Goal: Task Accomplishment & Management: Use online tool/utility

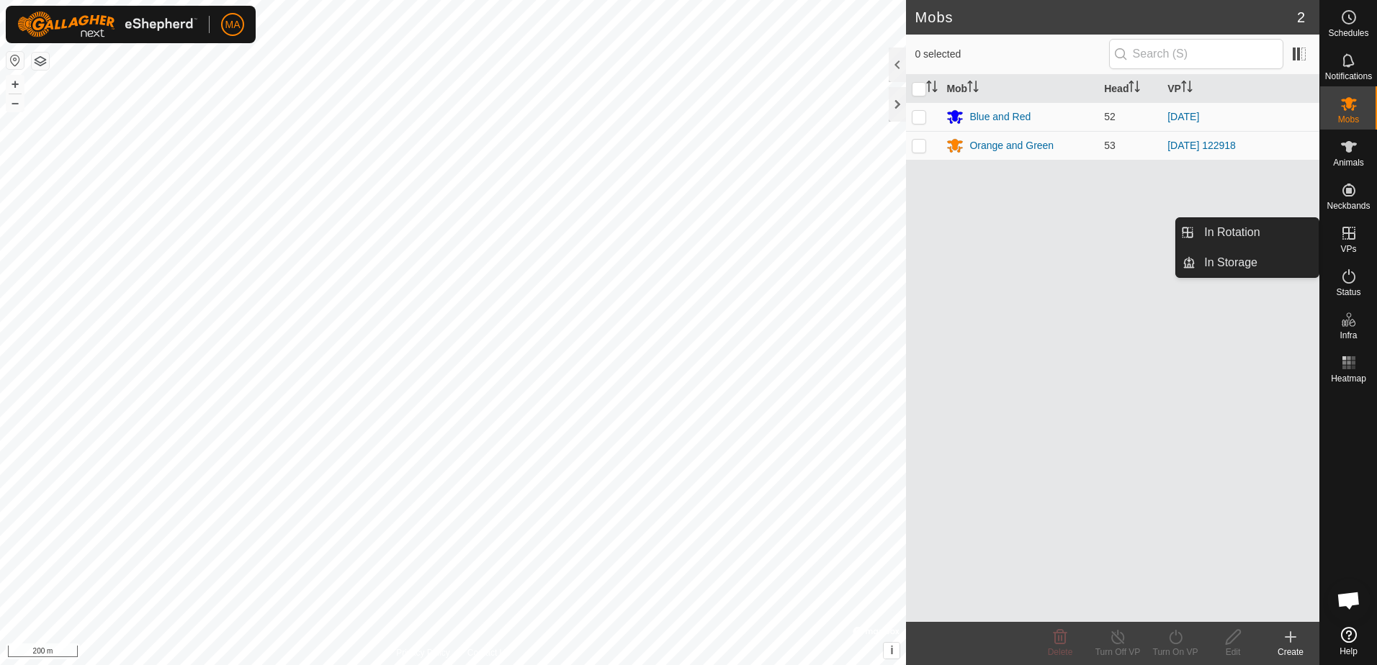
click at [1349, 229] on icon at bounding box center [1348, 233] width 13 height 13
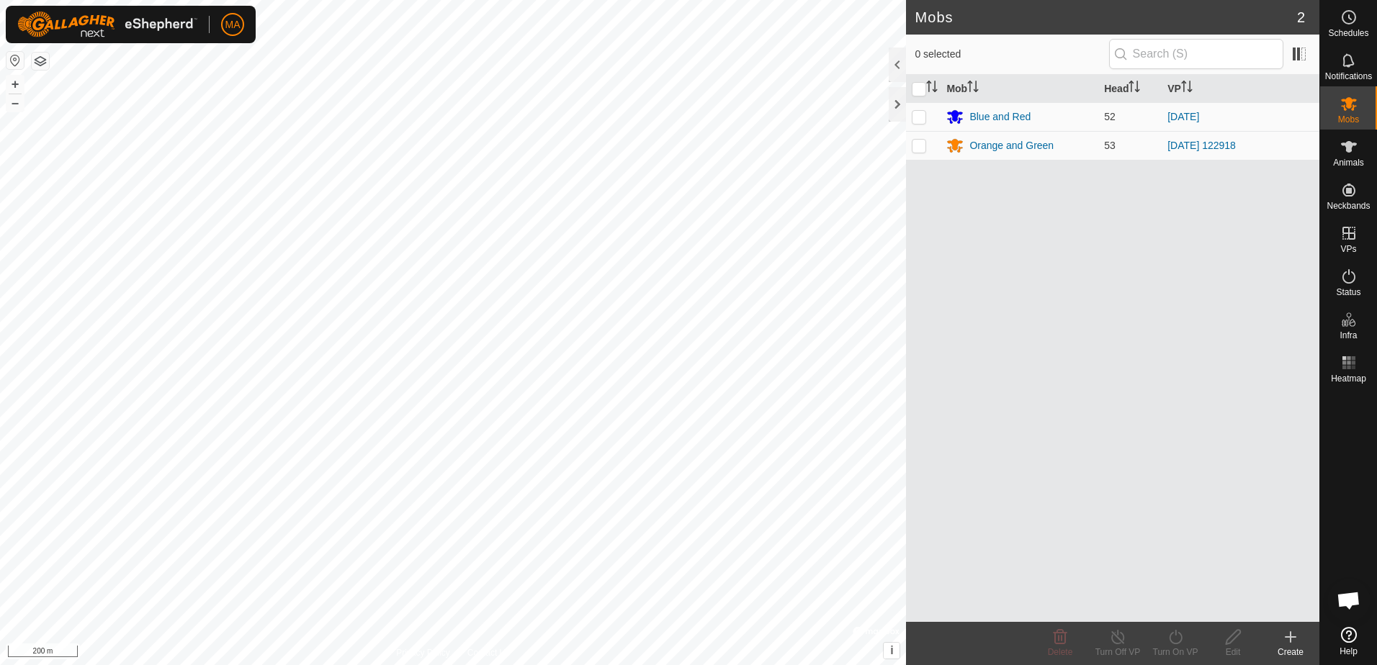
click at [1261, 517] on div "Mob Head VP Blue and Red 52 [DATE] Orange and Green 53 [DATE] 122918" at bounding box center [1112, 348] width 413 height 547
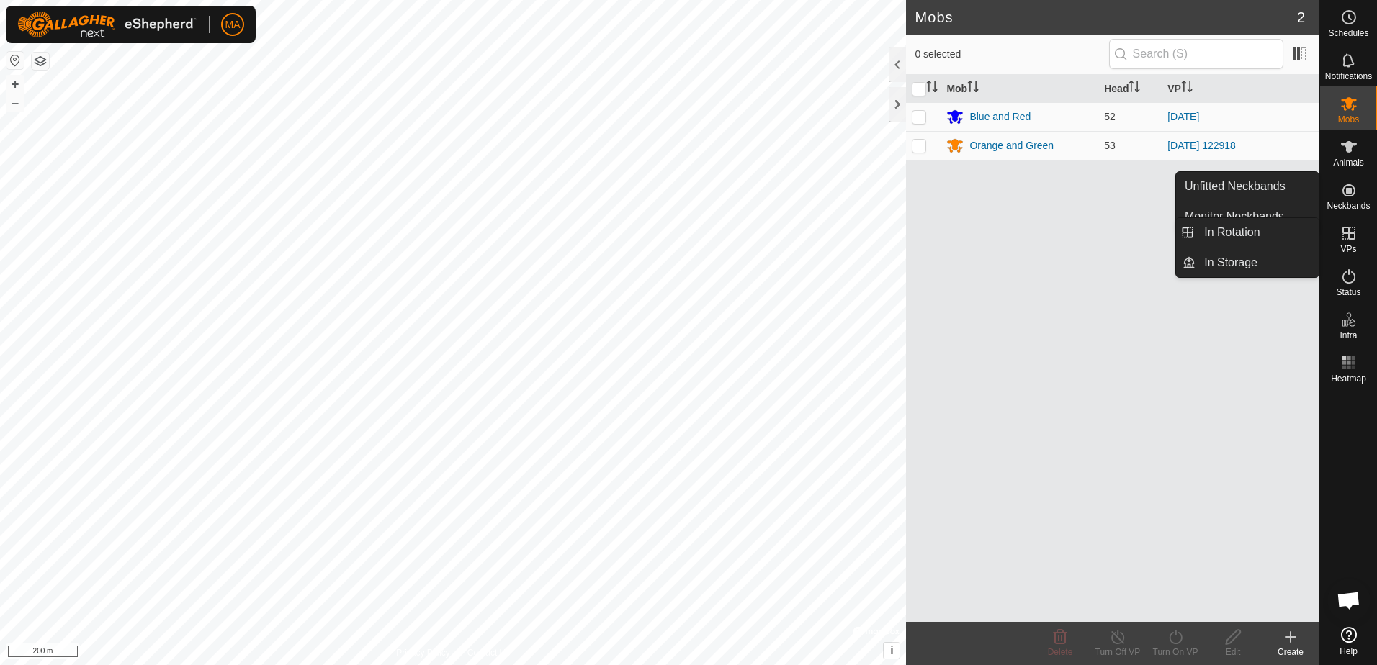
click at [1349, 240] on icon at bounding box center [1348, 233] width 13 height 13
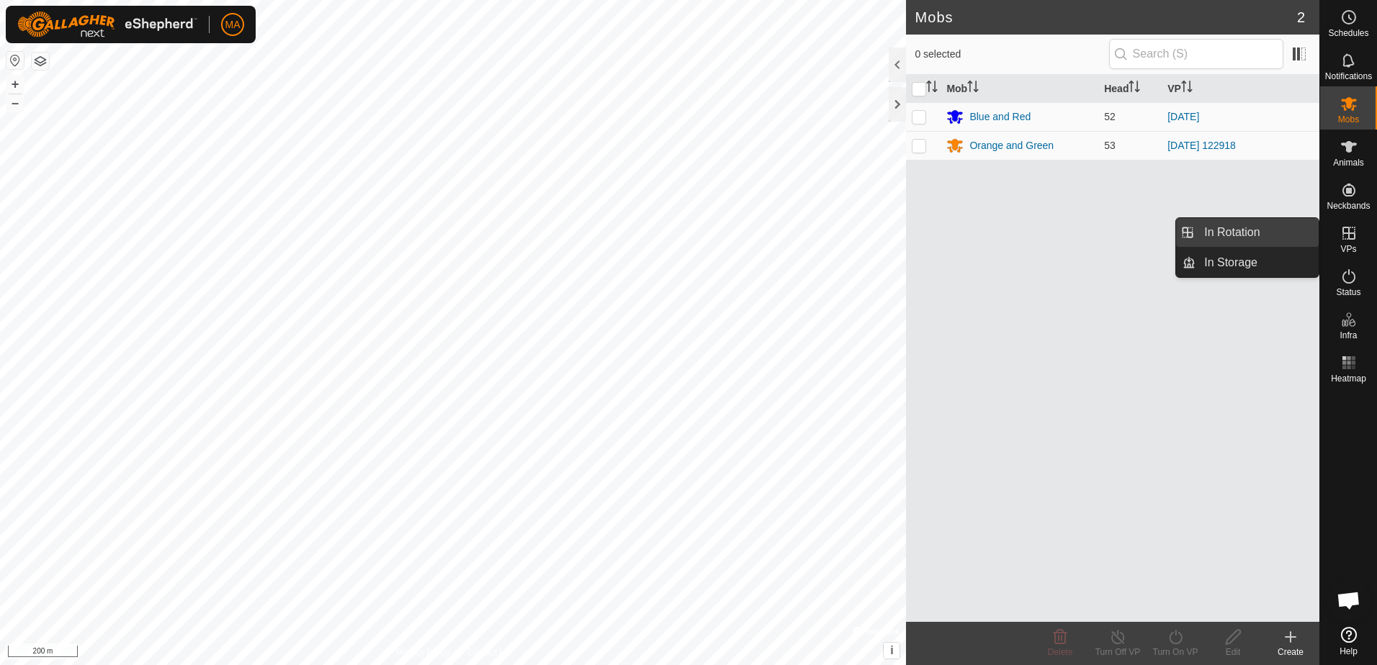
click at [1277, 233] on link "In Rotation" at bounding box center [1256, 232] width 123 height 29
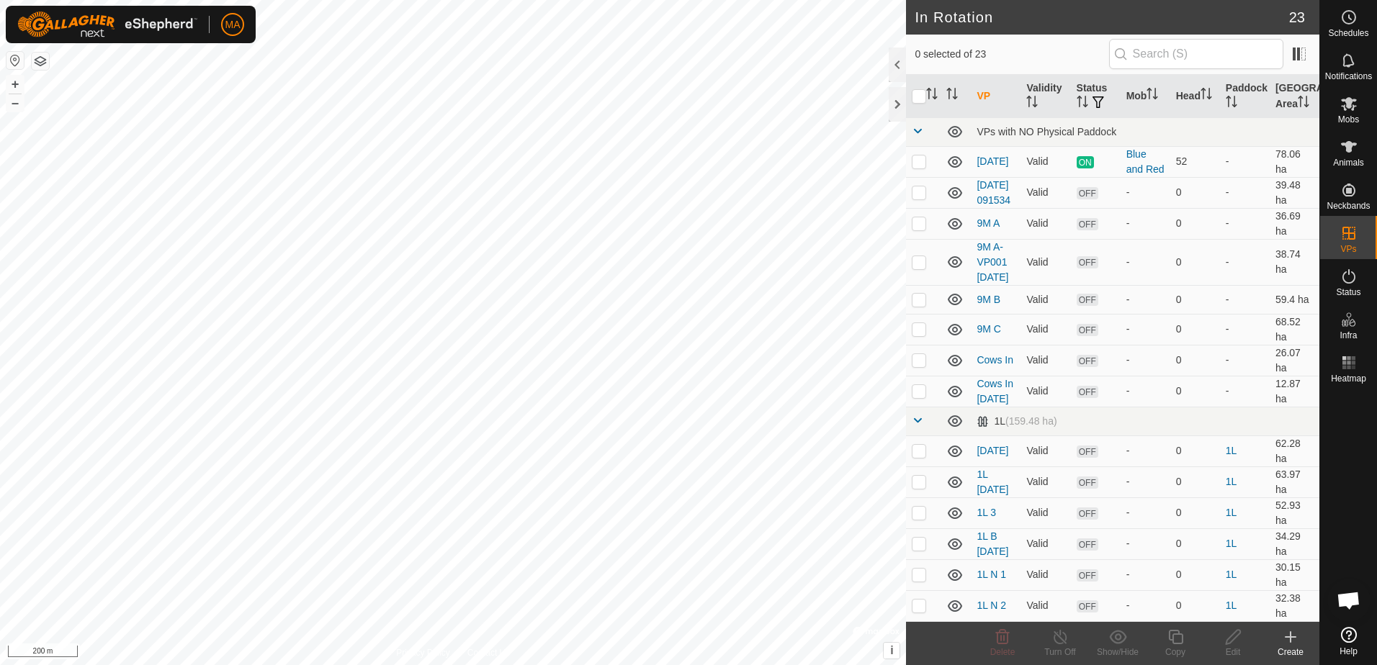
click at [1308, 647] on div "Create" at bounding box center [1291, 652] width 58 height 13
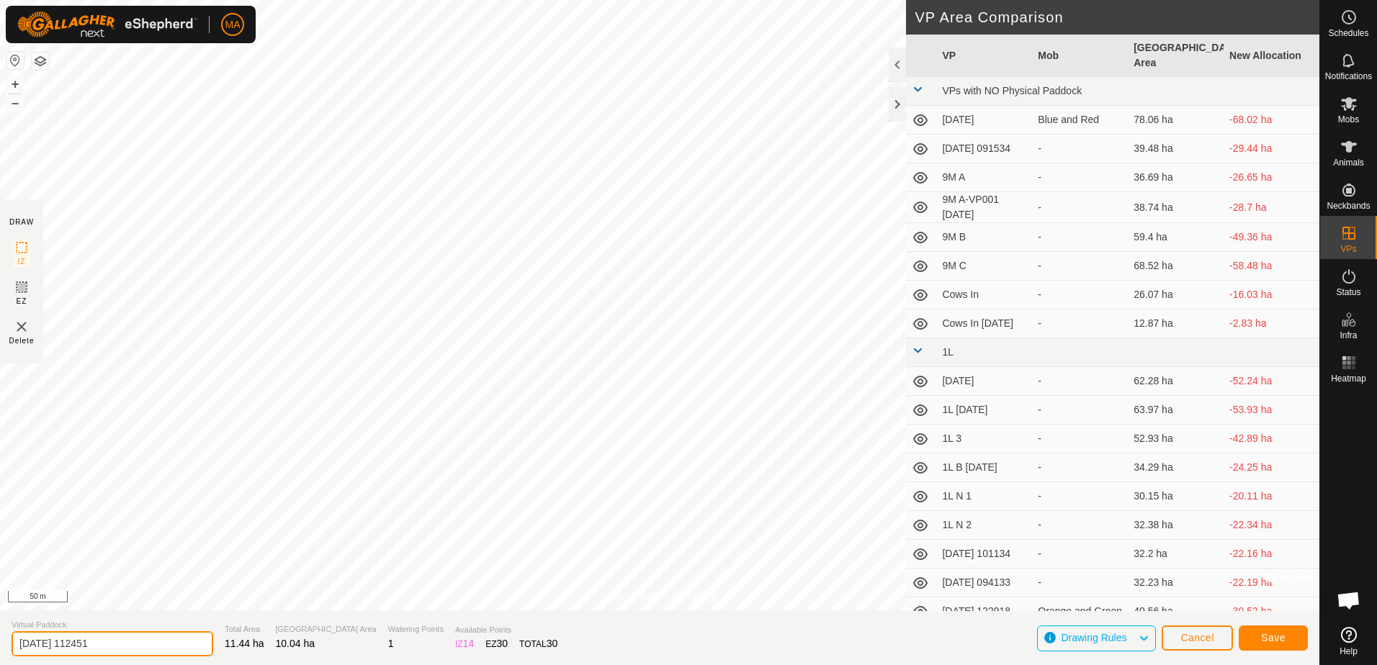
click at [157, 650] on input "[DATE] 112451" at bounding box center [113, 643] width 202 height 25
click at [159, 644] on input "[DATE] 112451" at bounding box center [113, 643] width 202 height 25
drag, startPoint x: 159, startPoint y: 644, endPoint x: -3, endPoint y: 630, distance: 162.6
click at [0, 630] on html "MA Schedules Notifications Mobs Animals Neckbands VPs Status Infra Heatmap Help…" at bounding box center [688, 332] width 1377 height 665
type input "Bulls out"
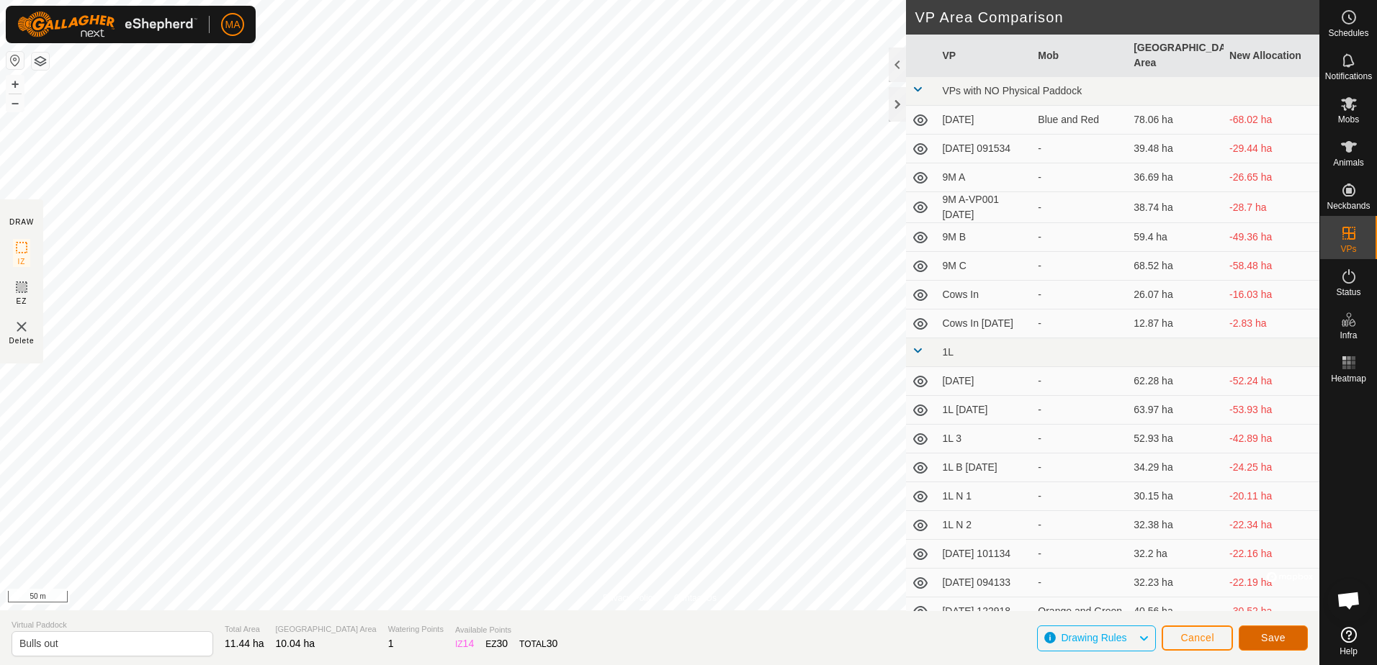
click at [1255, 629] on button "Save" at bounding box center [1272, 638] width 69 height 25
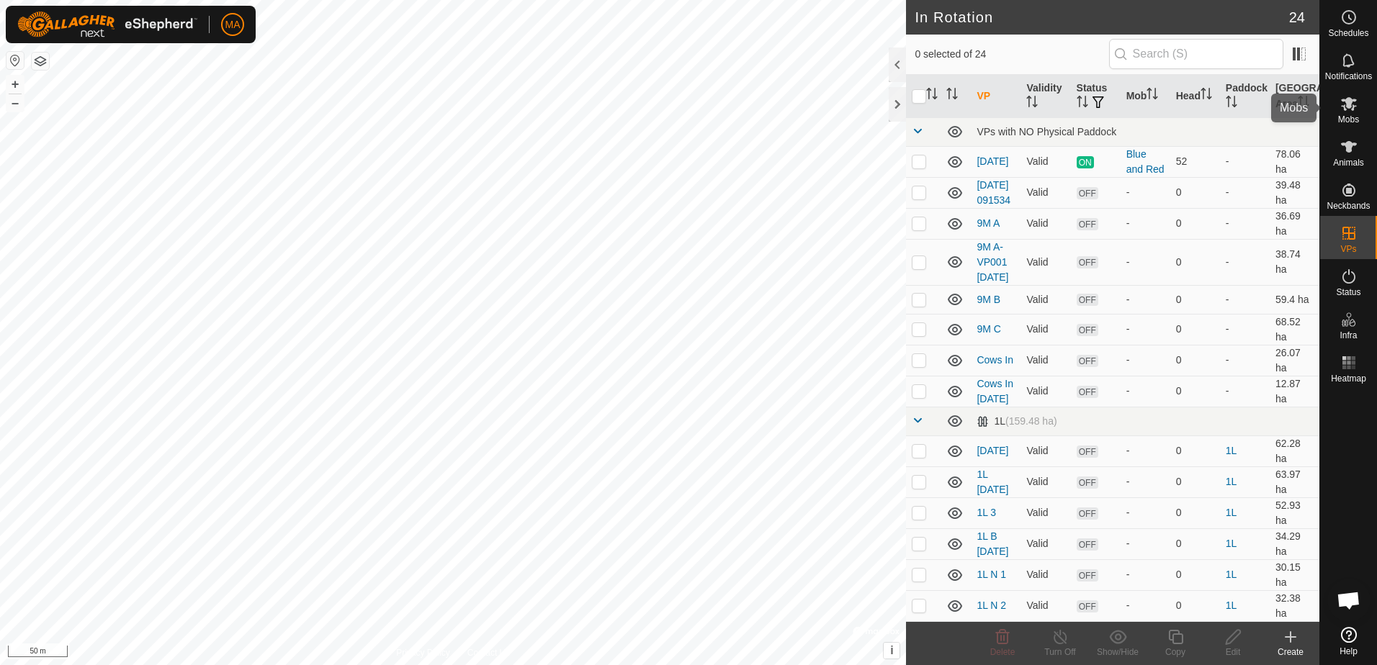
click at [1351, 106] on icon at bounding box center [1349, 104] width 16 height 14
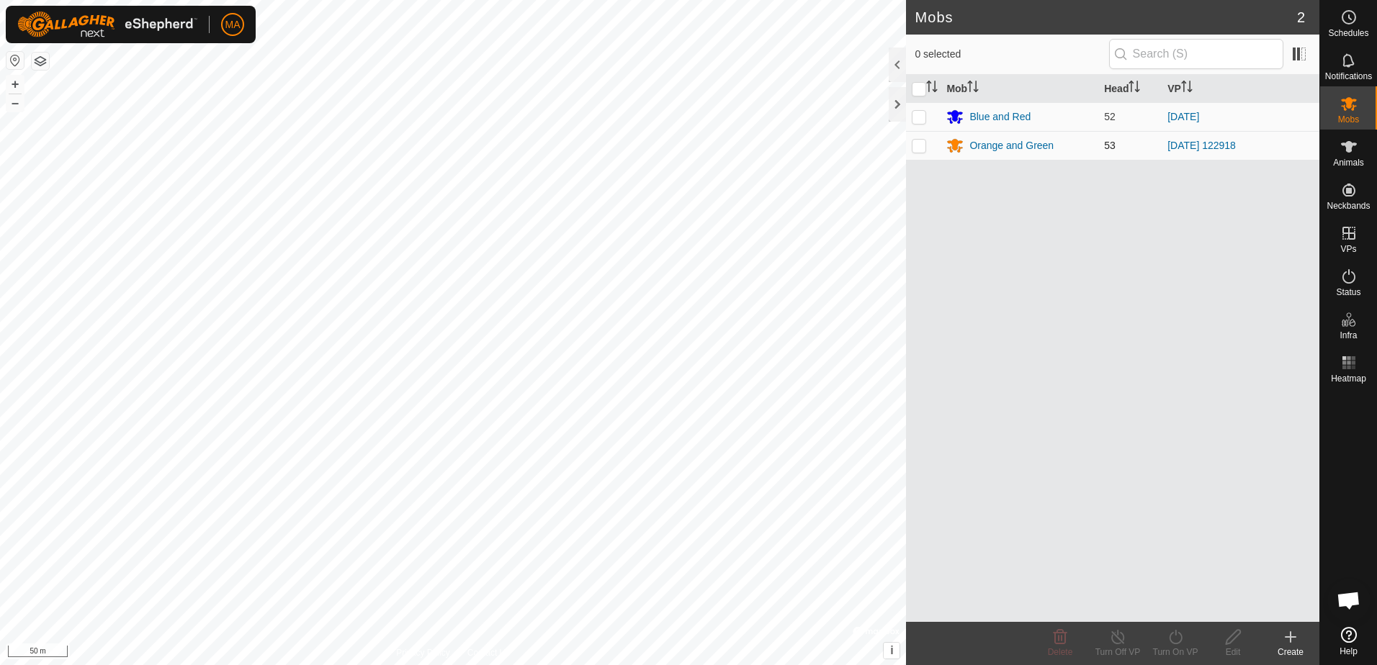
click at [922, 142] on p-checkbox at bounding box center [919, 146] width 14 height 12
checkbox input "true"
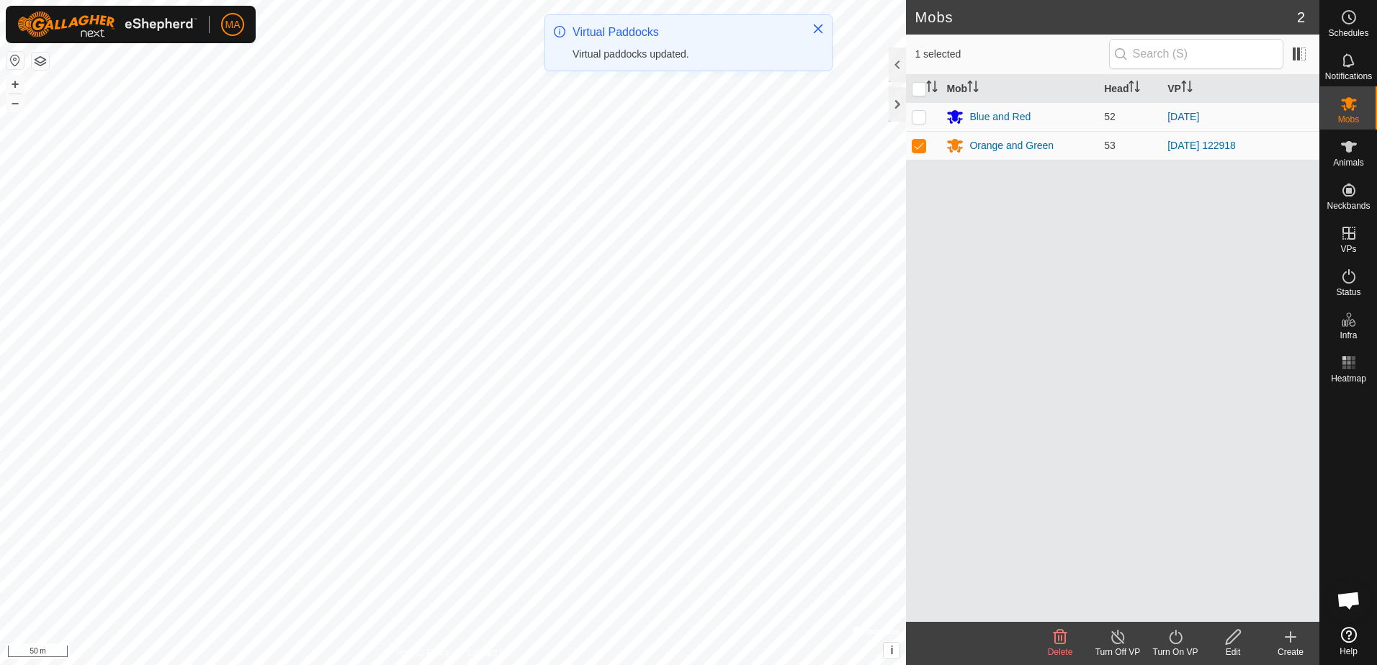
click at [1187, 643] on turn-on-svg-icon at bounding box center [1175, 637] width 58 height 17
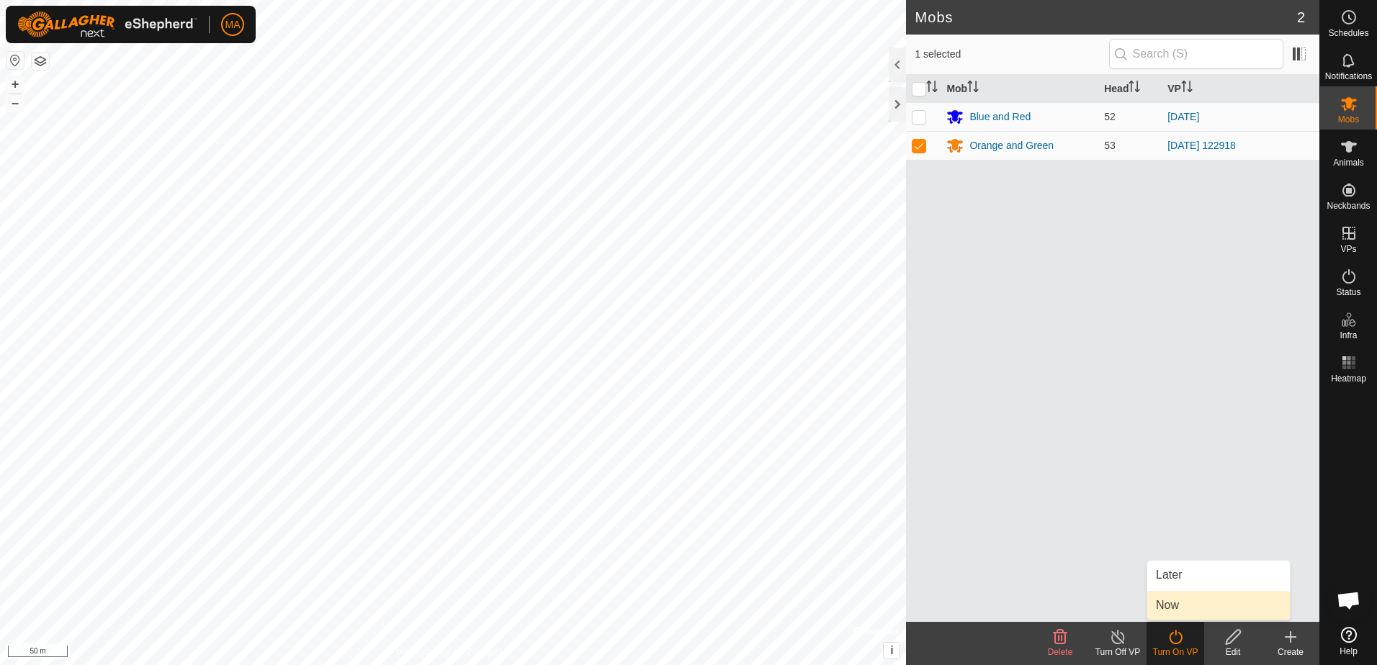
click at [1177, 603] on link "Now" at bounding box center [1218, 605] width 143 height 29
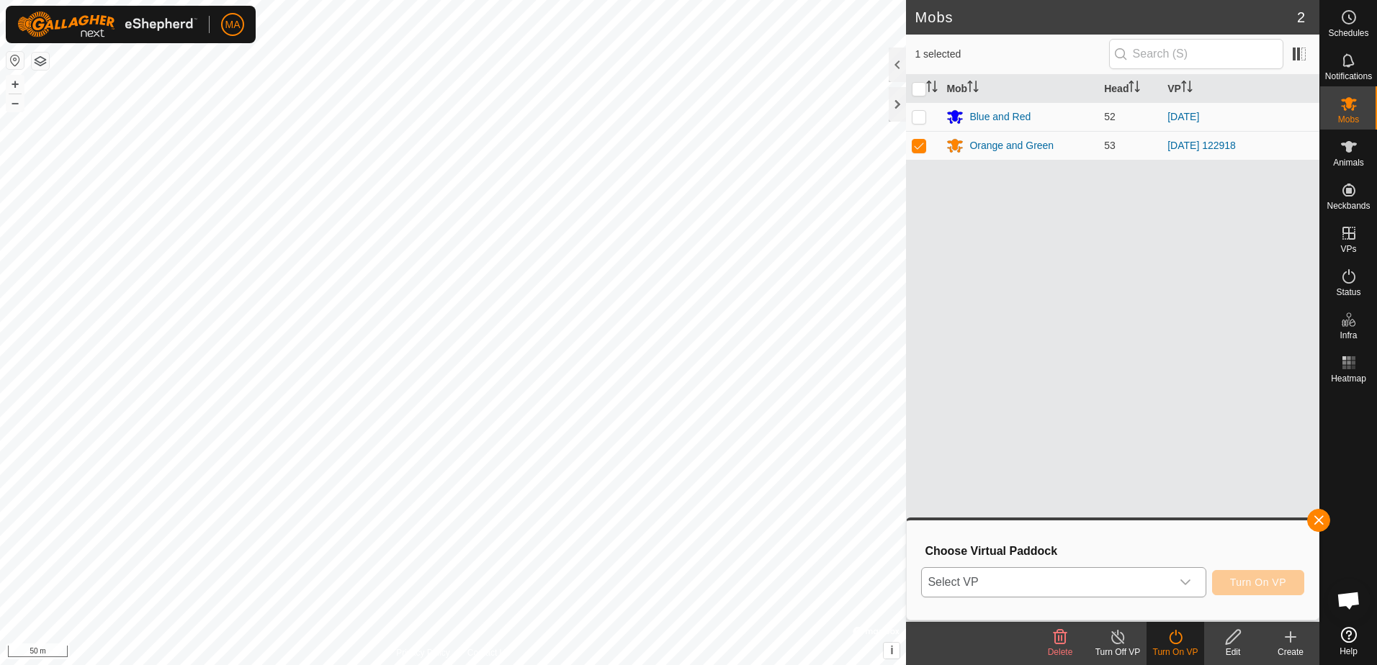
click at [1169, 569] on span "Select VP" at bounding box center [1046, 582] width 248 height 29
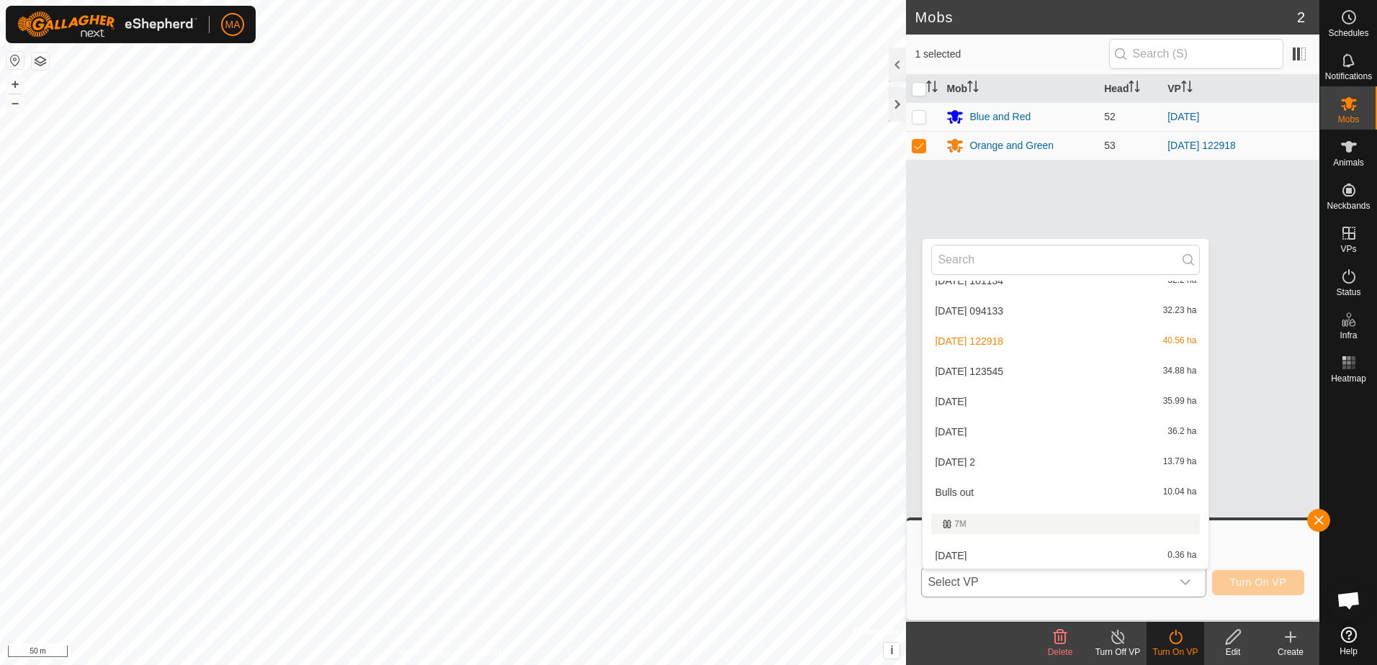
scroll to position [536, 0]
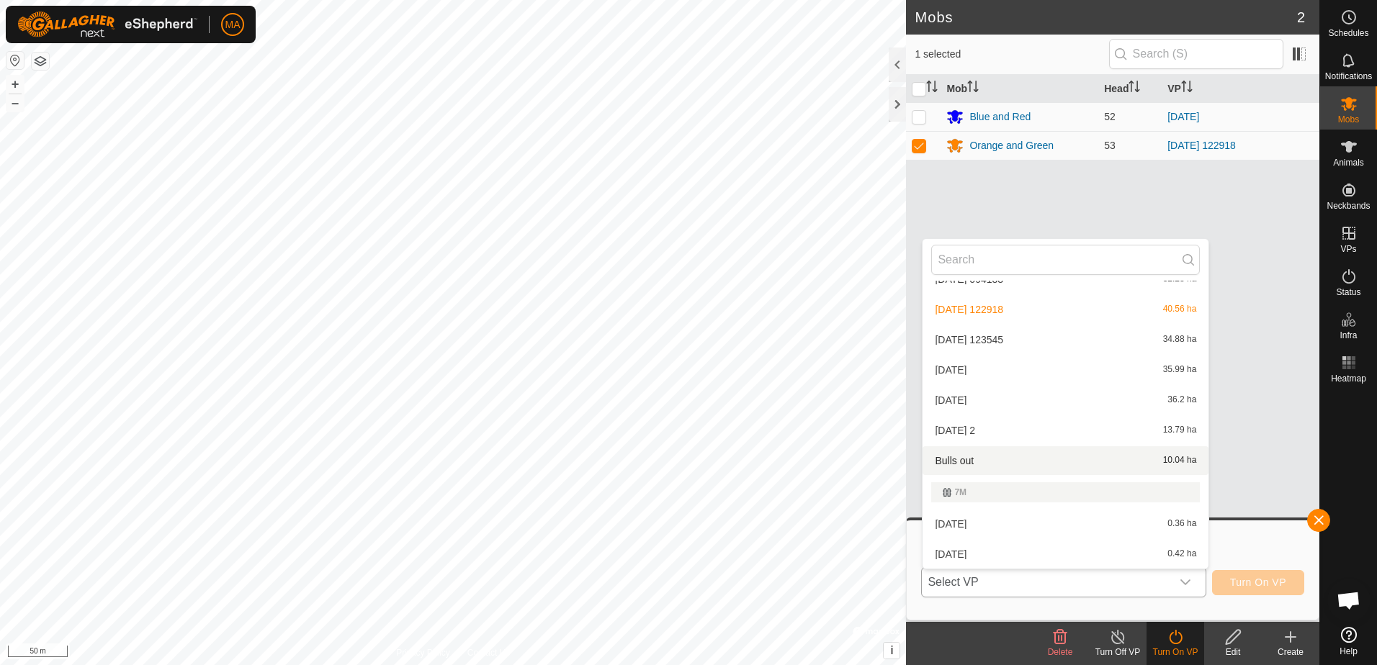
click at [986, 462] on li "Bulls out 10.04 ha" at bounding box center [1065, 460] width 286 height 29
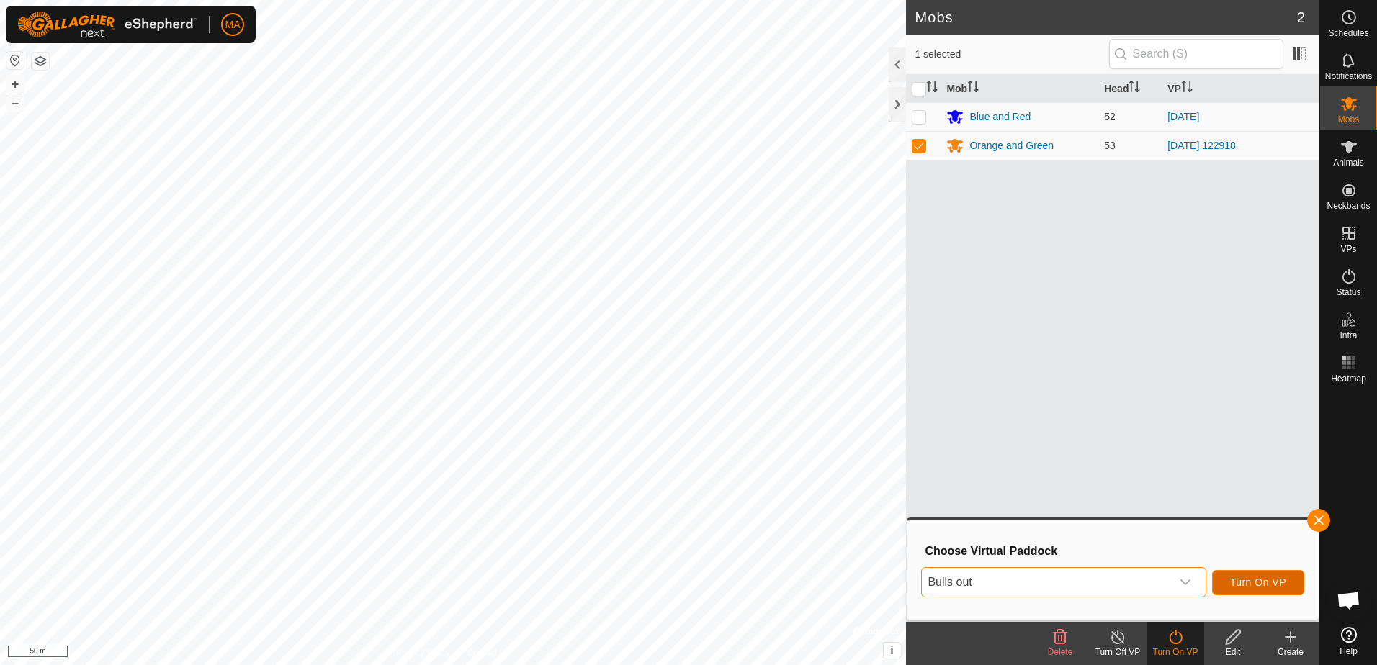
click at [1278, 580] on span "Turn On VP" at bounding box center [1258, 583] width 56 height 12
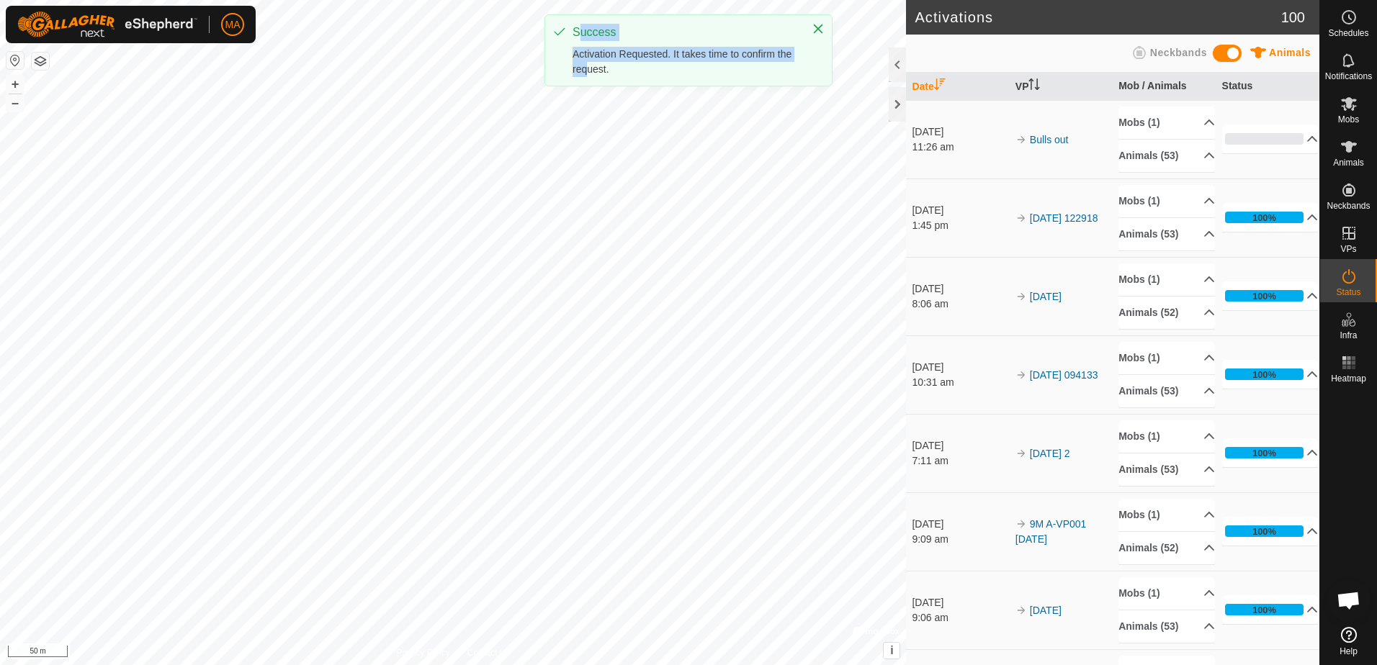
click at [592, 294] on div "MA Schedules Notifications Mobs Animals Neckbands VPs Status Infra Heatmap Help…" at bounding box center [688, 332] width 1377 height 665
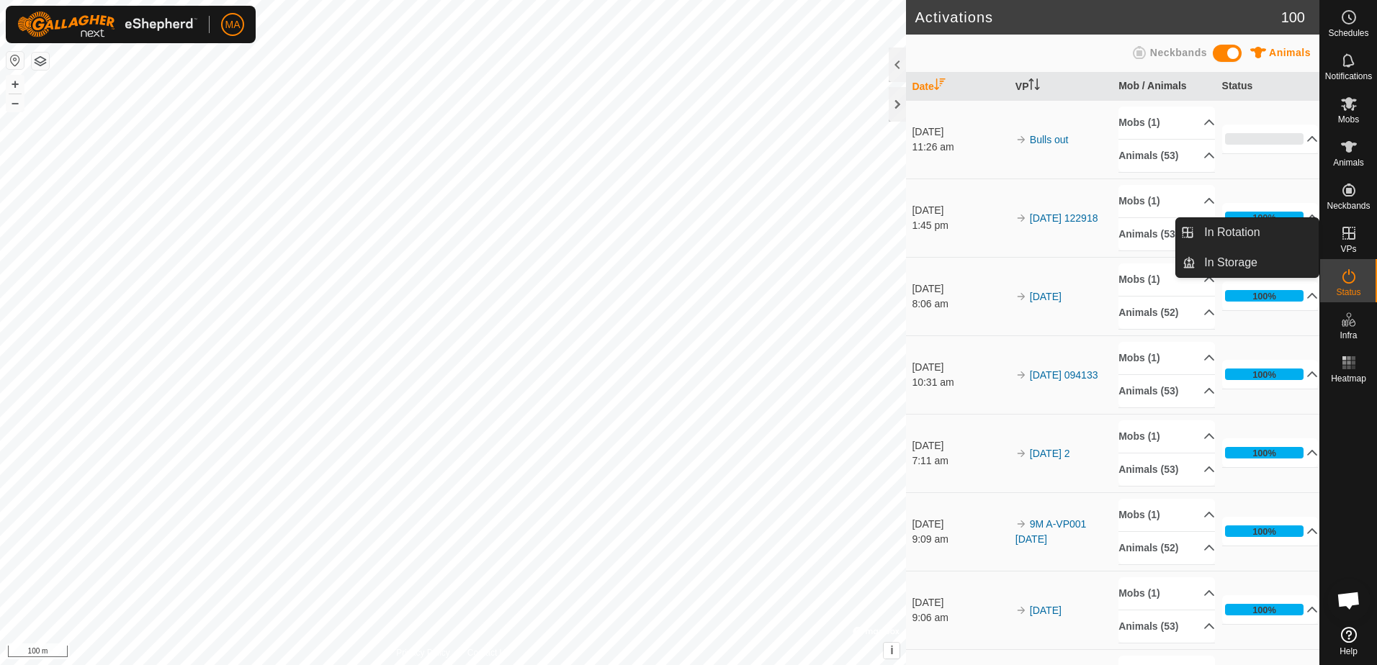
click at [1350, 243] on es-virtualpaddocks-svg-icon at bounding box center [1349, 233] width 26 height 23
click at [1299, 230] on link "In Rotation" at bounding box center [1256, 232] width 123 height 29
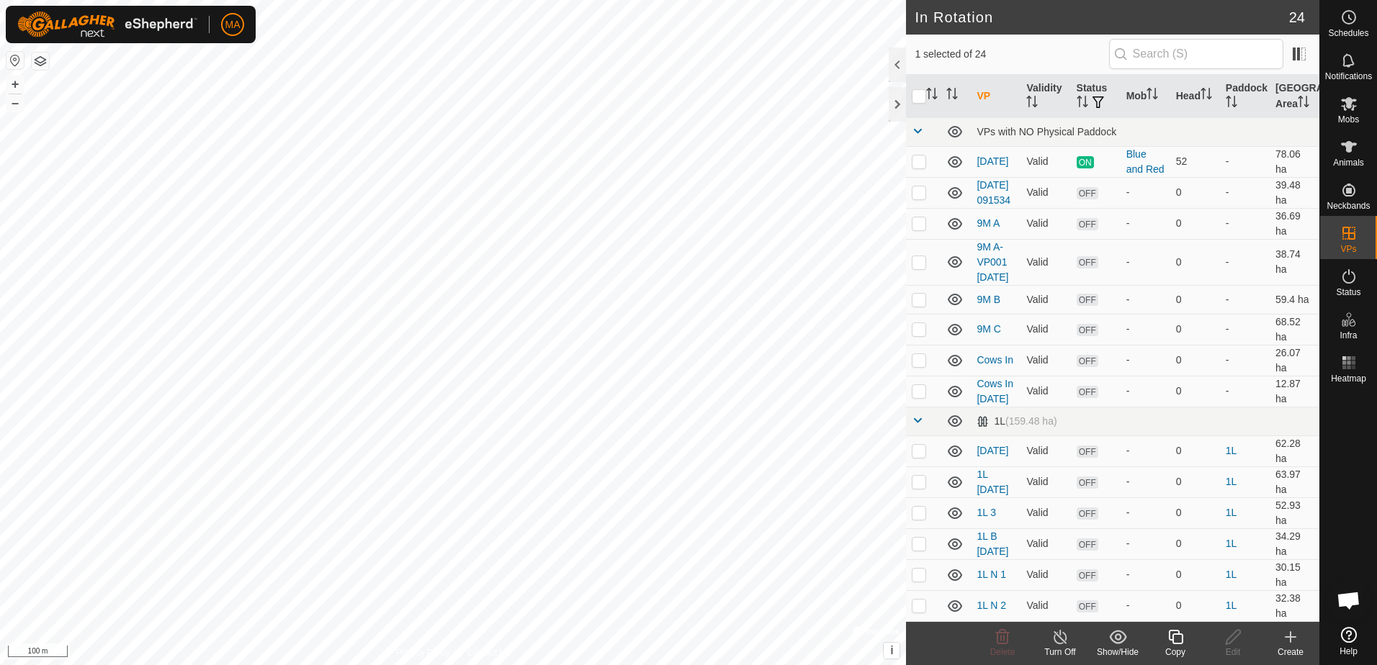
click at [1292, 645] on icon at bounding box center [1290, 637] width 17 height 17
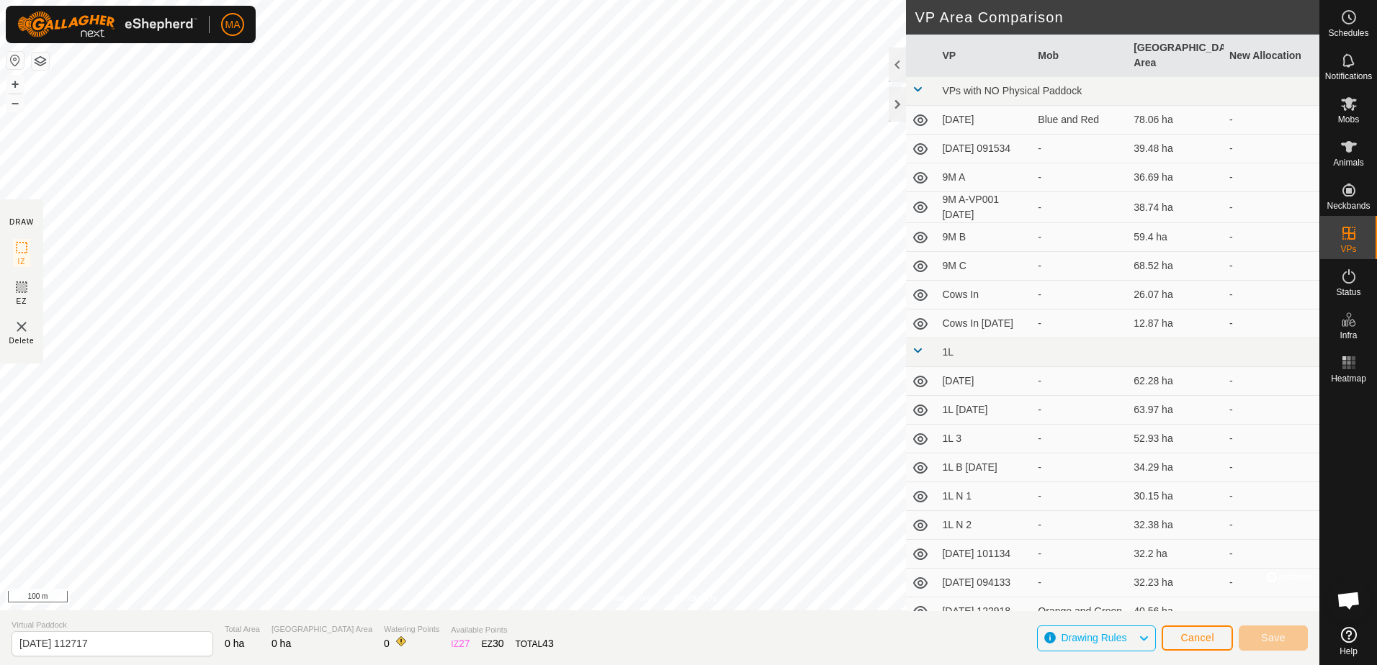
click at [567, 665] on html "MA Schedules Notifications Mobs Animals Neckbands VPs Status Infra Heatmap Help…" at bounding box center [688, 332] width 1377 height 665
click at [467, 0] on html "MA Schedules Notifications Mobs Animals Neckbands VPs Status Infra Heatmap Help…" at bounding box center [688, 332] width 1377 height 665
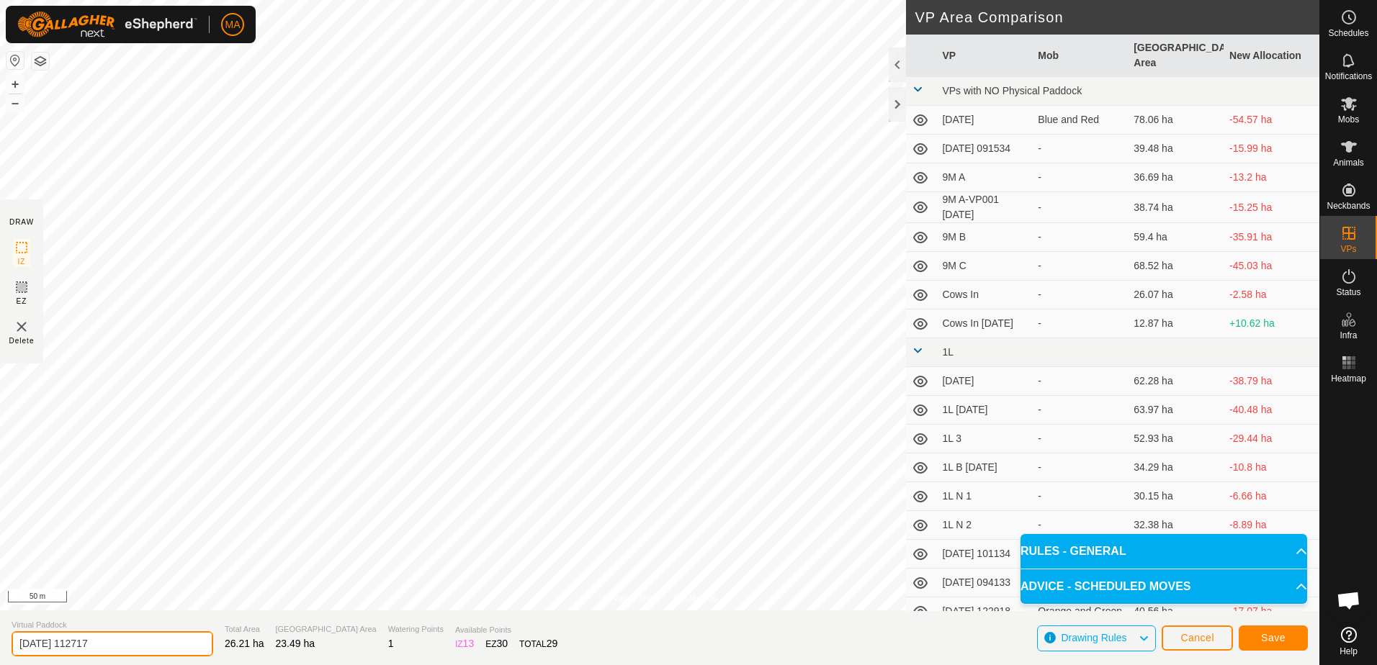
drag, startPoint x: 156, startPoint y: 647, endPoint x: -3, endPoint y: 675, distance: 161.5
click at [0, 665] on html "MA Schedules Notifications Mobs Animals Neckbands VPs Status Infra Heatmap Help…" at bounding box center [688, 332] width 1377 height 665
type input "Bulls out 2"
click at [1255, 629] on button "Save" at bounding box center [1272, 638] width 69 height 25
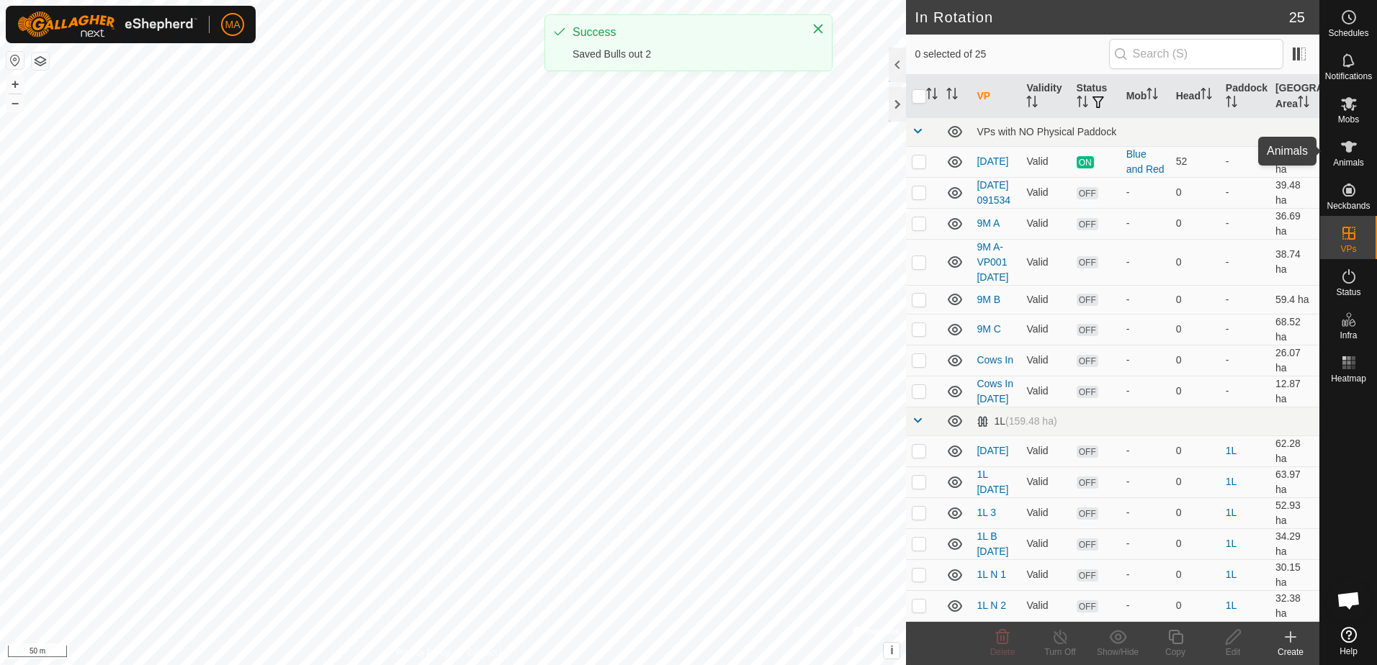
click at [1353, 154] on icon at bounding box center [1348, 146] width 17 height 17
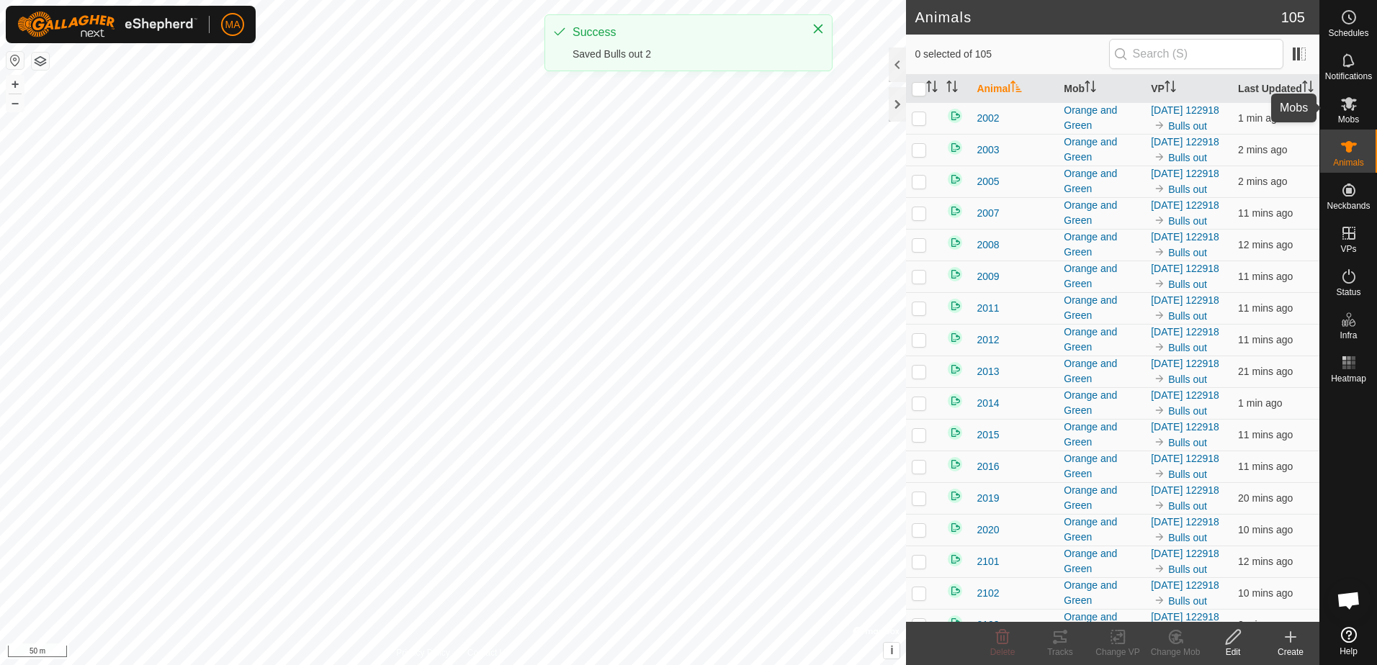
click at [1345, 113] on es-mob-svg-icon at bounding box center [1349, 103] width 26 height 23
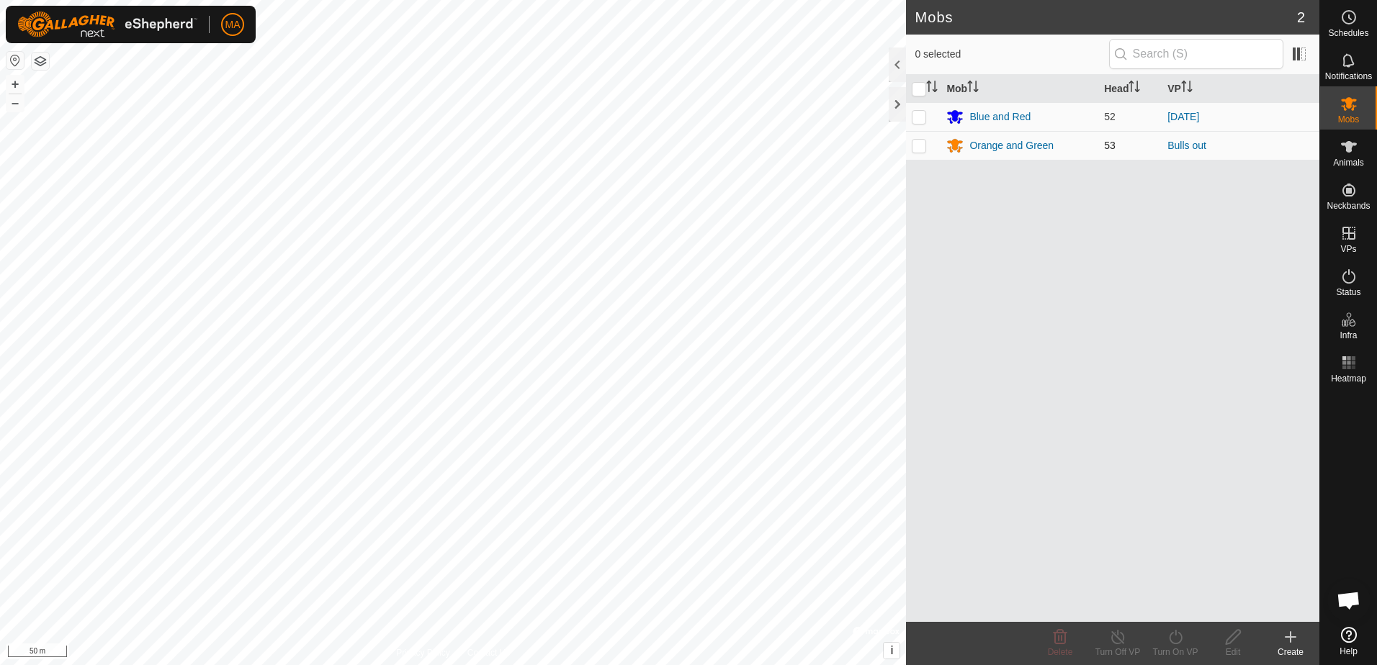
click at [910, 145] on td at bounding box center [923, 145] width 35 height 29
checkbox input "true"
click at [1182, 646] on div "Turn On VP" at bounding box center [1175, 652] width 58 height 13
click at [1186, 606] on link "Now" at bounding box center [1218, 605] width 143 height 29
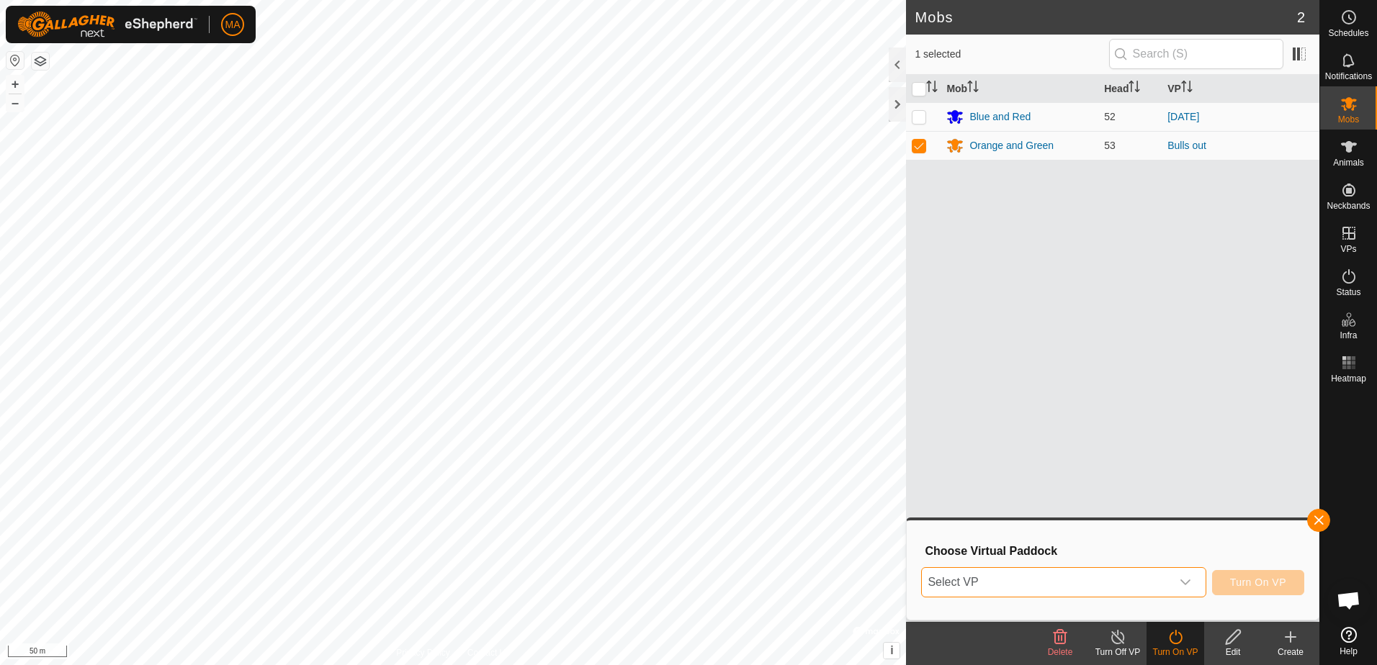
click at [1156, 575] on span "Select VP" at bounding box center [1046, 582] width 248 height 29
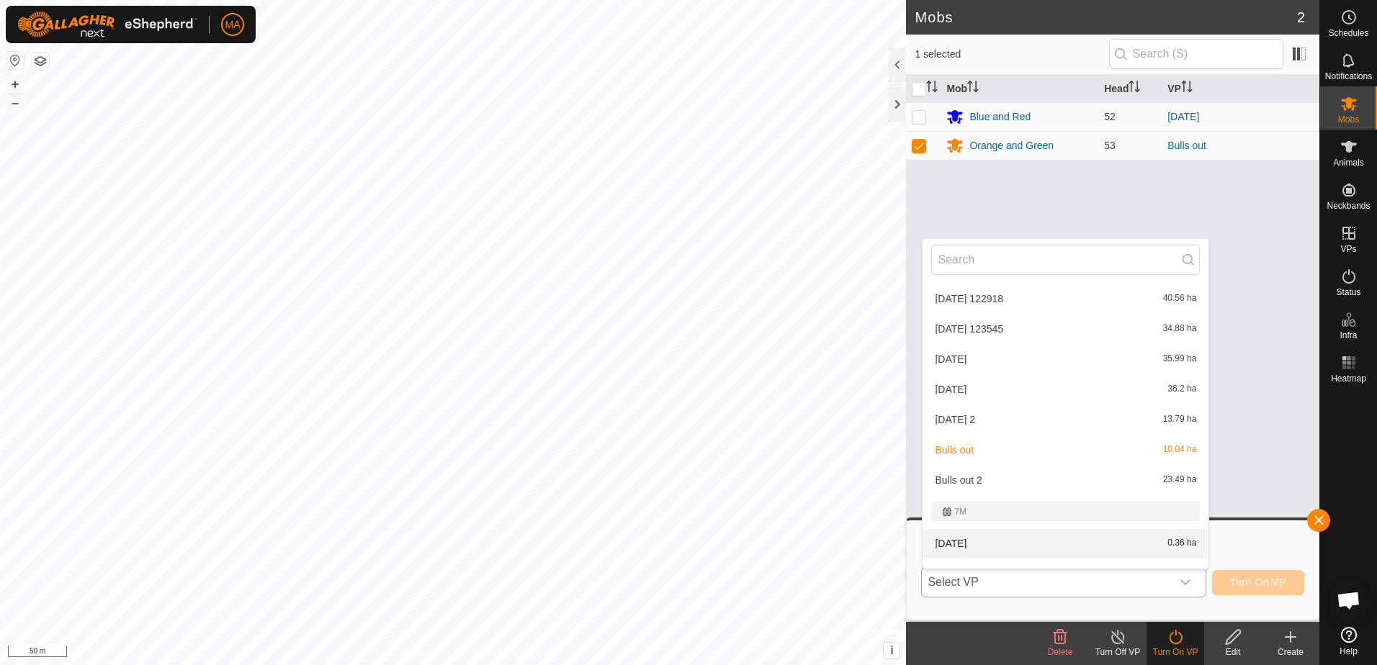
scroll to position [566, 0]
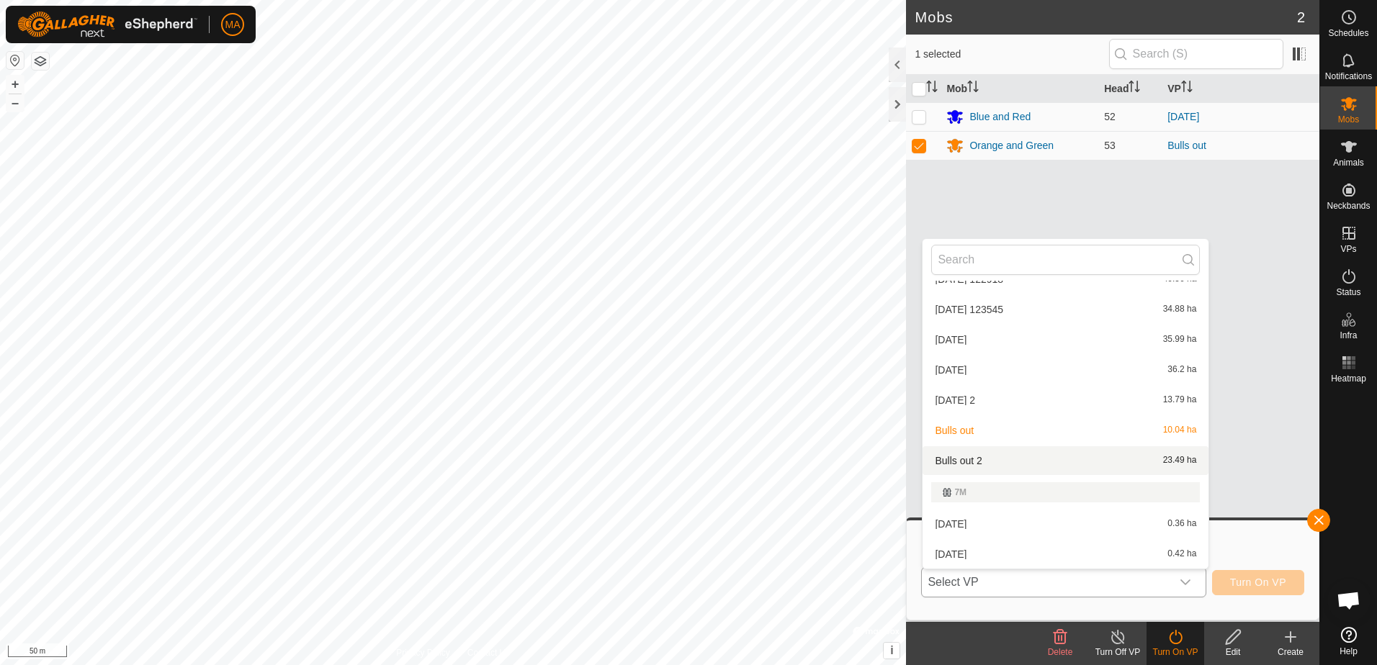
click at [989, 457] on li "Bulls out 2 23.49 ha" at bounding box center [1065, 460] width 286 height 29
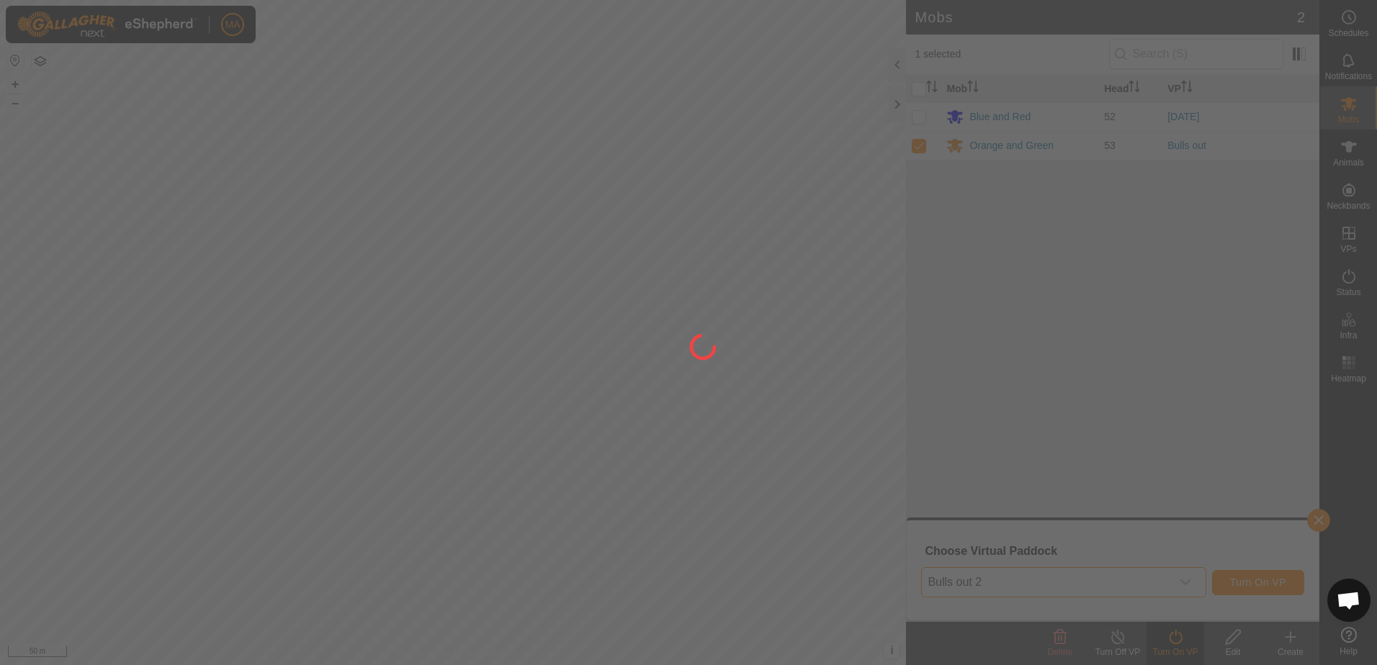
click at [1274, 581] on div at bounding box center [688, 332] width 1377 height 665
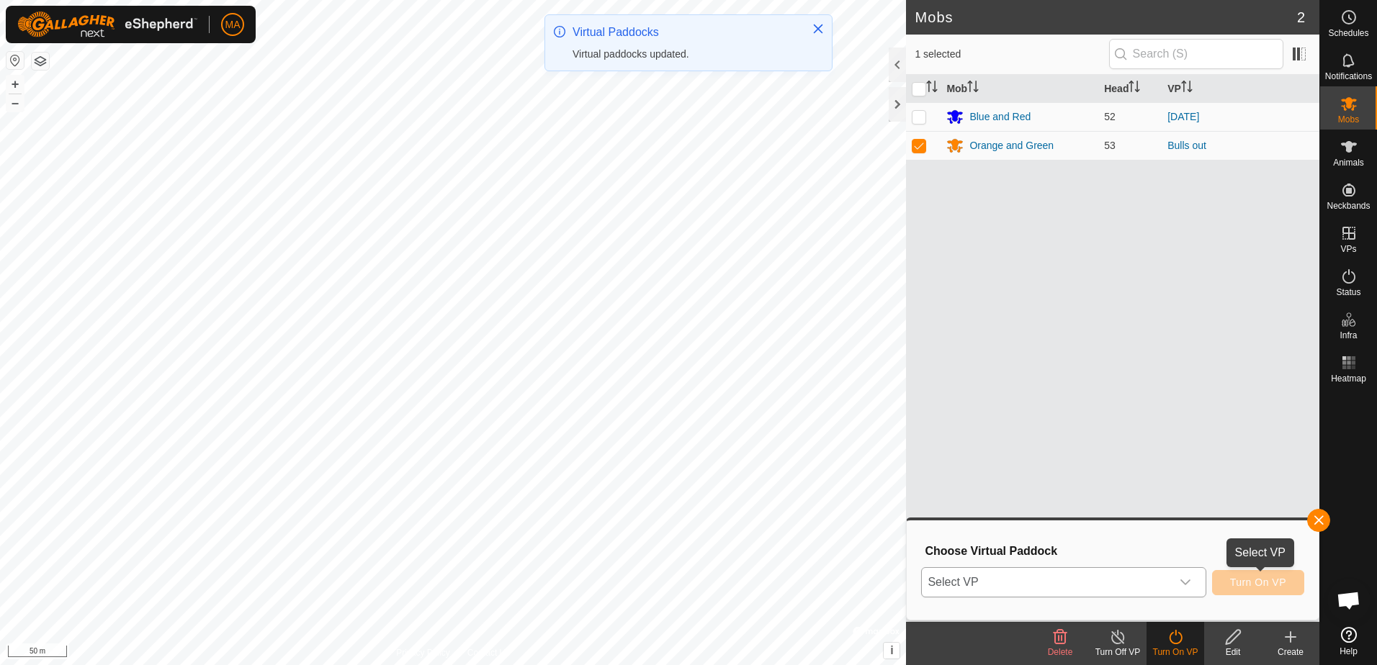
click at [1274, 582] on span "Turn On VP" at bounding box center [1258, 583] width 56 height 12
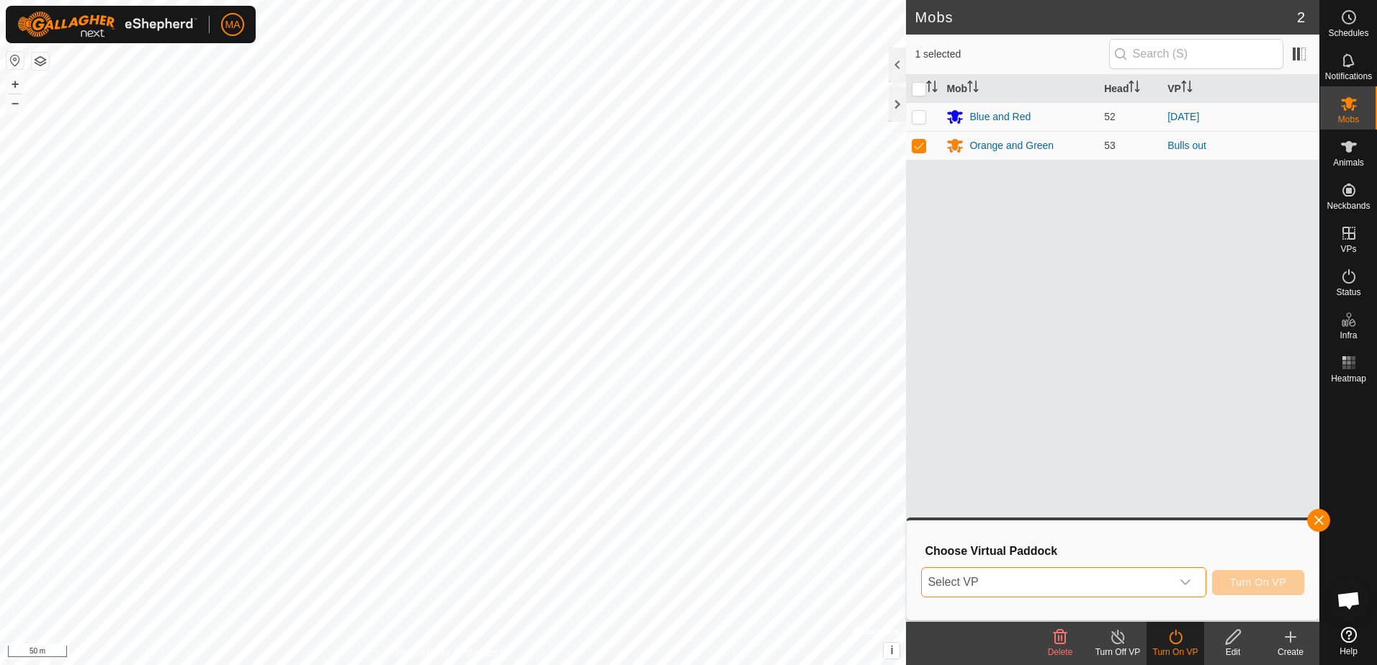
click at [1079, 579] on span "Select VP" at bounding box center [1046, 582] width 248 height 29
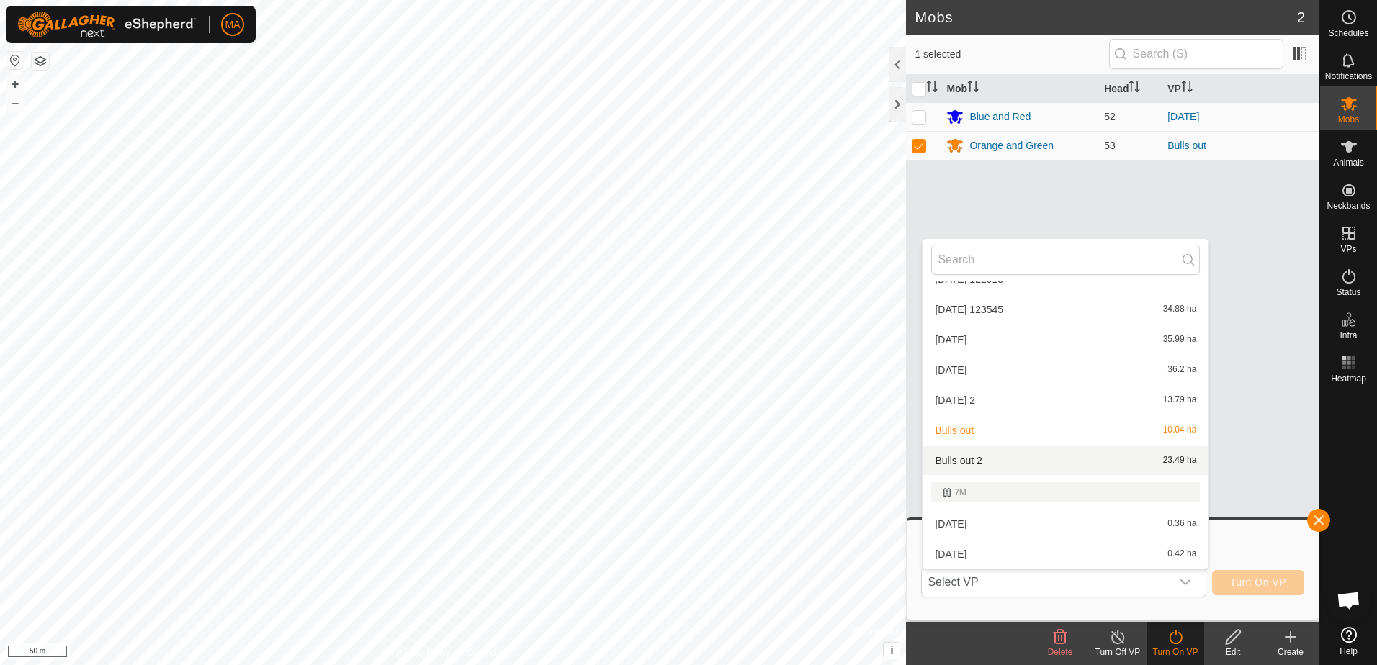
click at [967, 466] on li "Bulls out 2 23.49 ha" at bounding box center [1065, 460] width 286 height 29
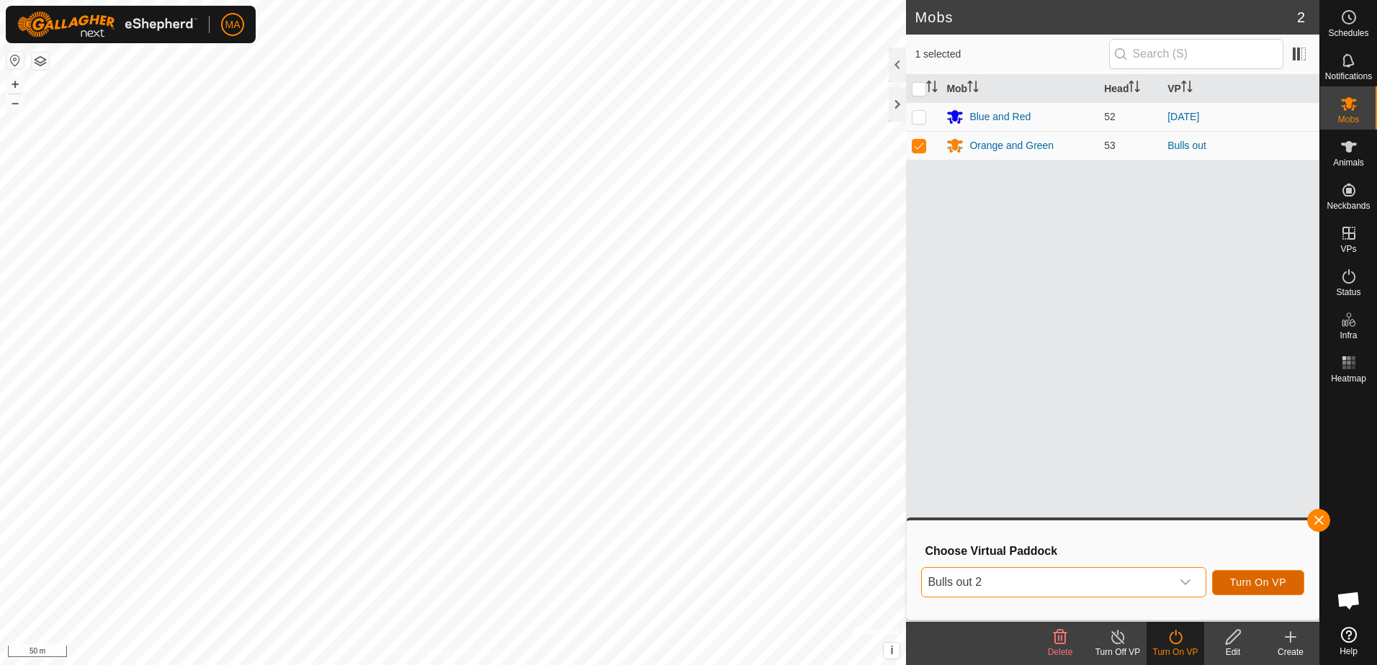
click at [1249, 584] on span "Turn On VP" at bounding box center [1258, 583] width 56 height 12
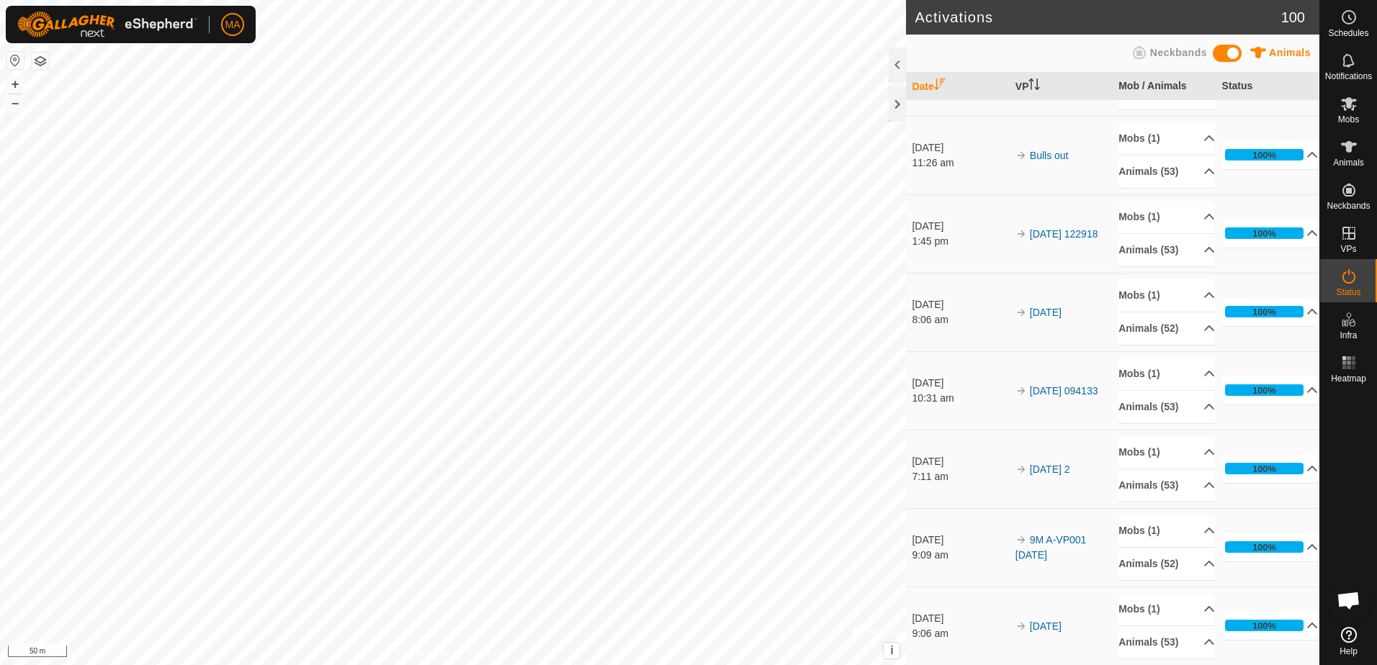
scroll to position [144, 0]
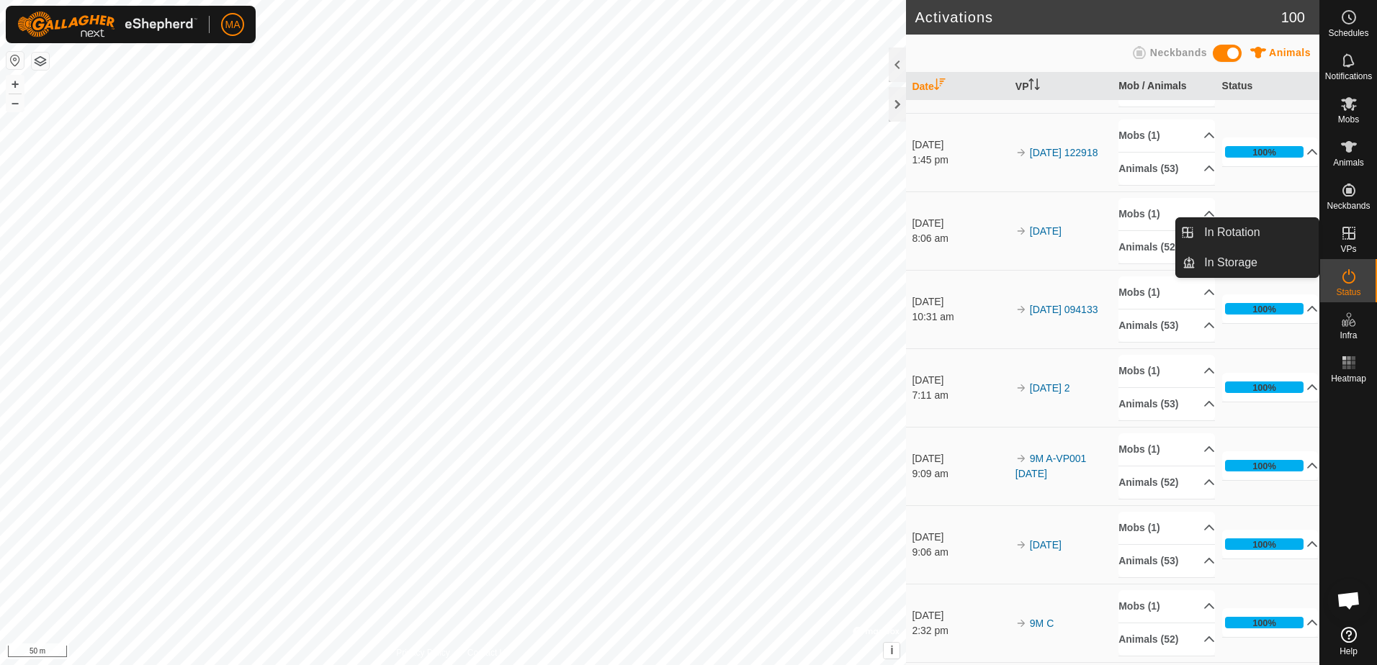
click at [1343, 240] on icon at bounding box center [1348, 233] width 17 height 17
click at [1268, 233] on link "In Rotation" at bounding box center [1256, 232] width 123 height 29
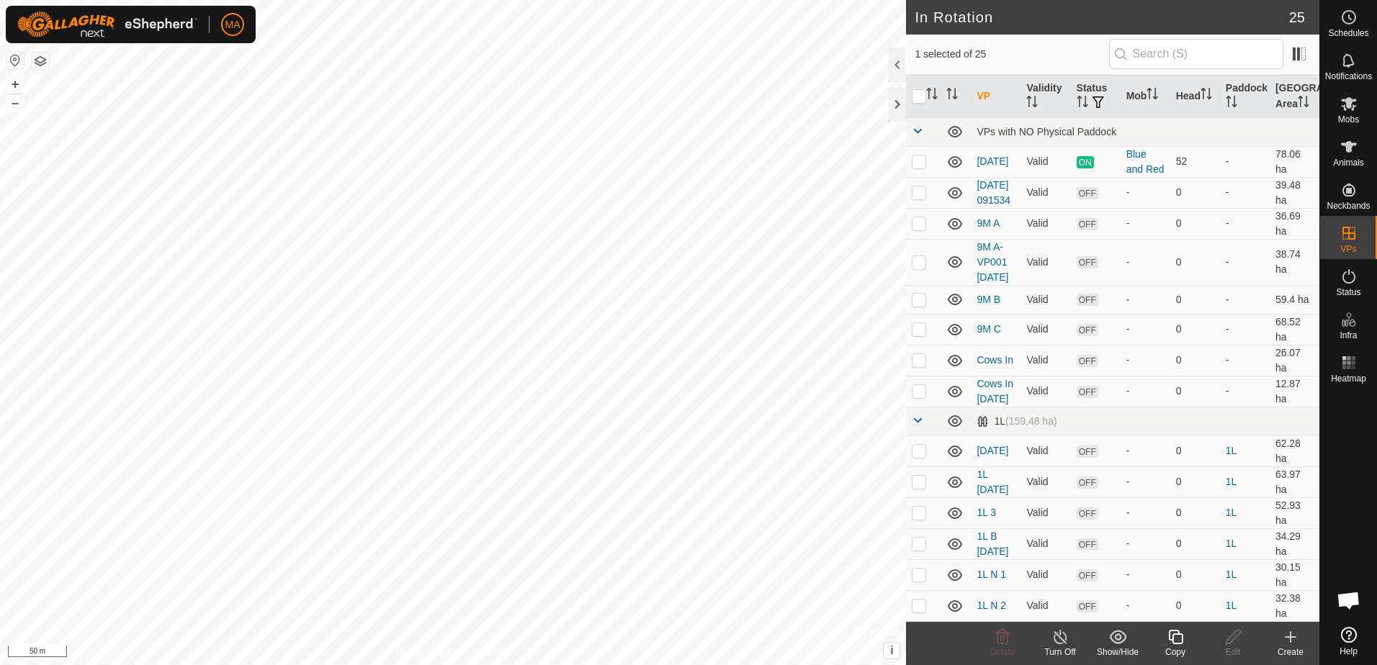
click at [1288, 649] on div "Create" at bounding box center [1291, 652] width 58 height 13
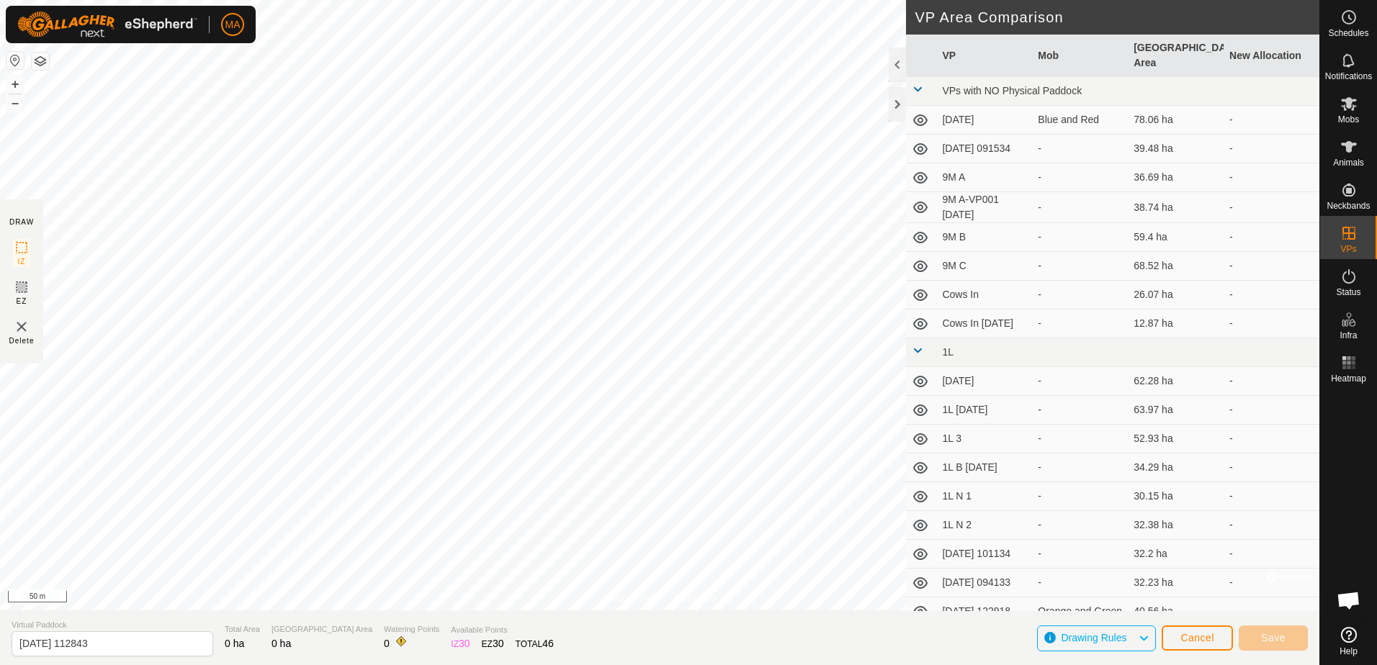
click at [688, 665] on html "MA Schedules Notifications Mobs Animals Neckbands VPs Status Infra Heatmap Help…" at bounding box center [688, 332] width 1377 height 665
click at [462, 0] on html "MA Schedules Notifications Mobs Animals Neckbands VPs Status Infra Heatmap Help…" at bounding box center [688, 332] width 1377 height 665
click at [1182, 631] on button "Cancel" at bounding box center [1196, 638] width 71 height 25
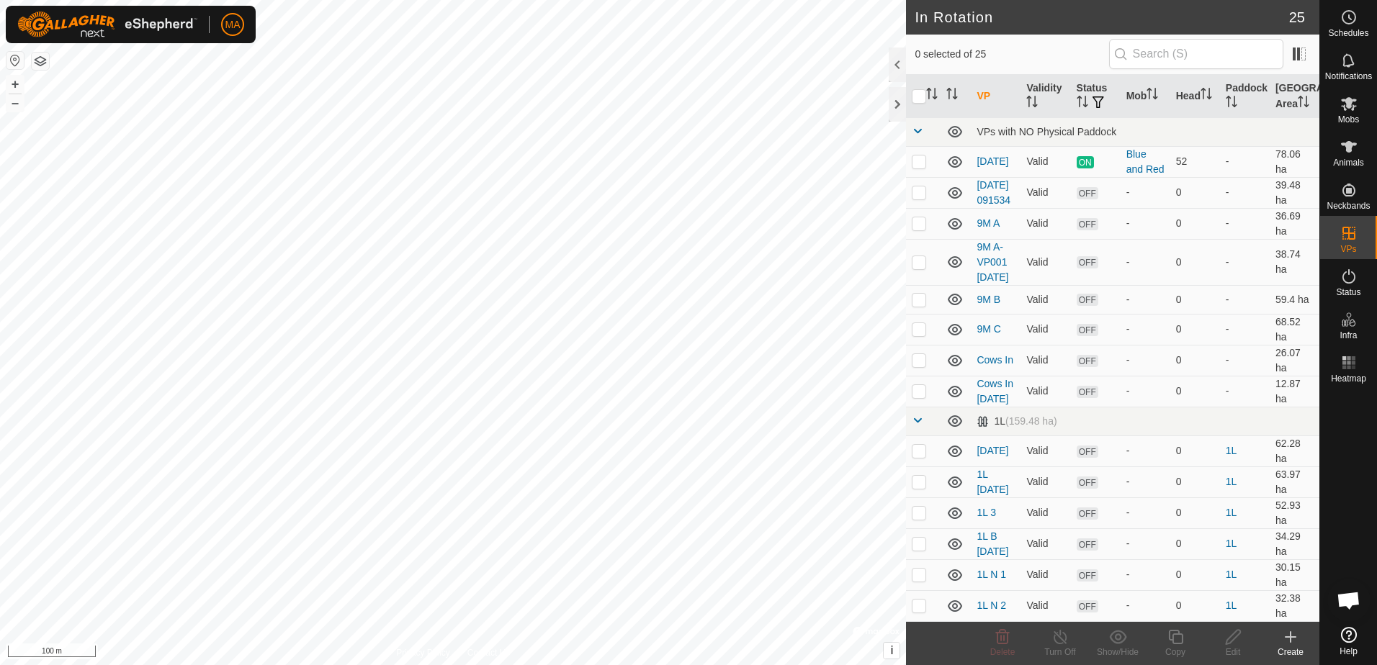
click at [1290, 639] on icon at bounding box center [1290, 637] width 0 height 10
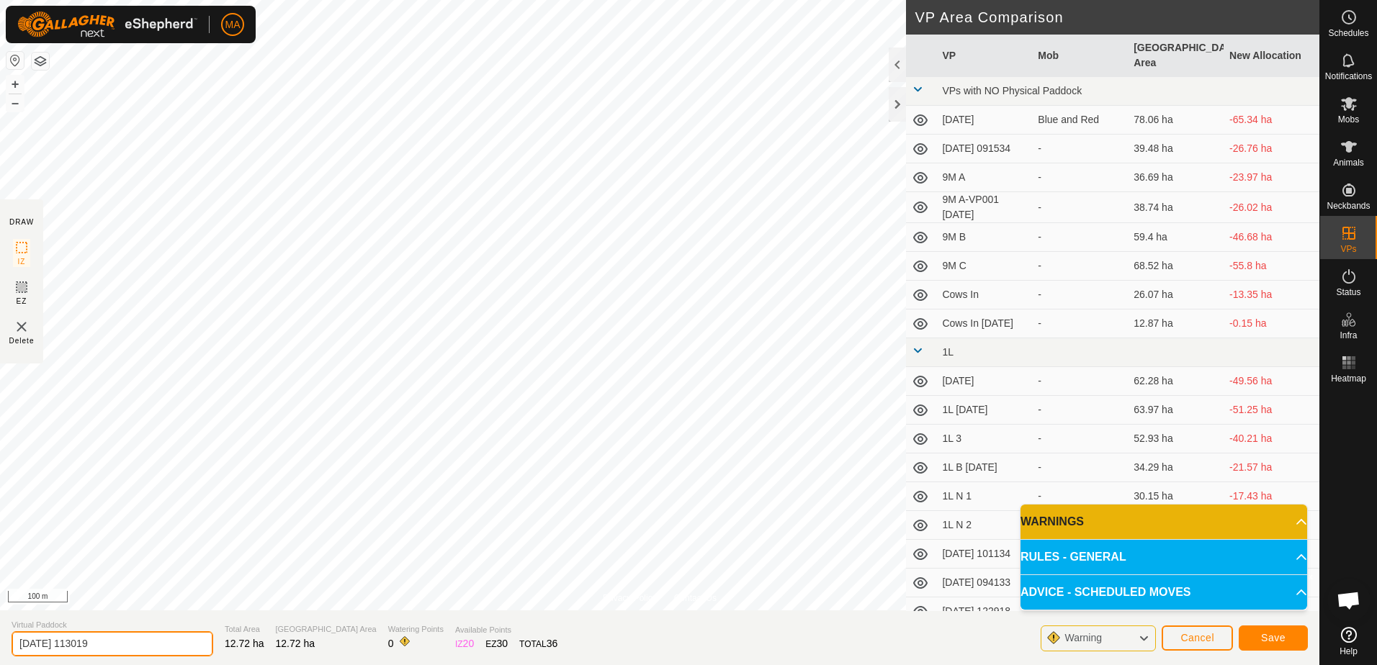
drag, startPoint x: 53, startPoint y: 642, endPoint x: 0, endPoint y: 649, distance: 53.0
click at [0, 649] on html "MA Schedules Notifications Mobs Animals Neckbands VPs Status Infra Heatmap Help…" at bounding box center [688, 332] width 1377 height 665
type input "Bulls training"
click at [1262, 637] on span "Save" at bounding box center [1273, 638] width 24 height 12
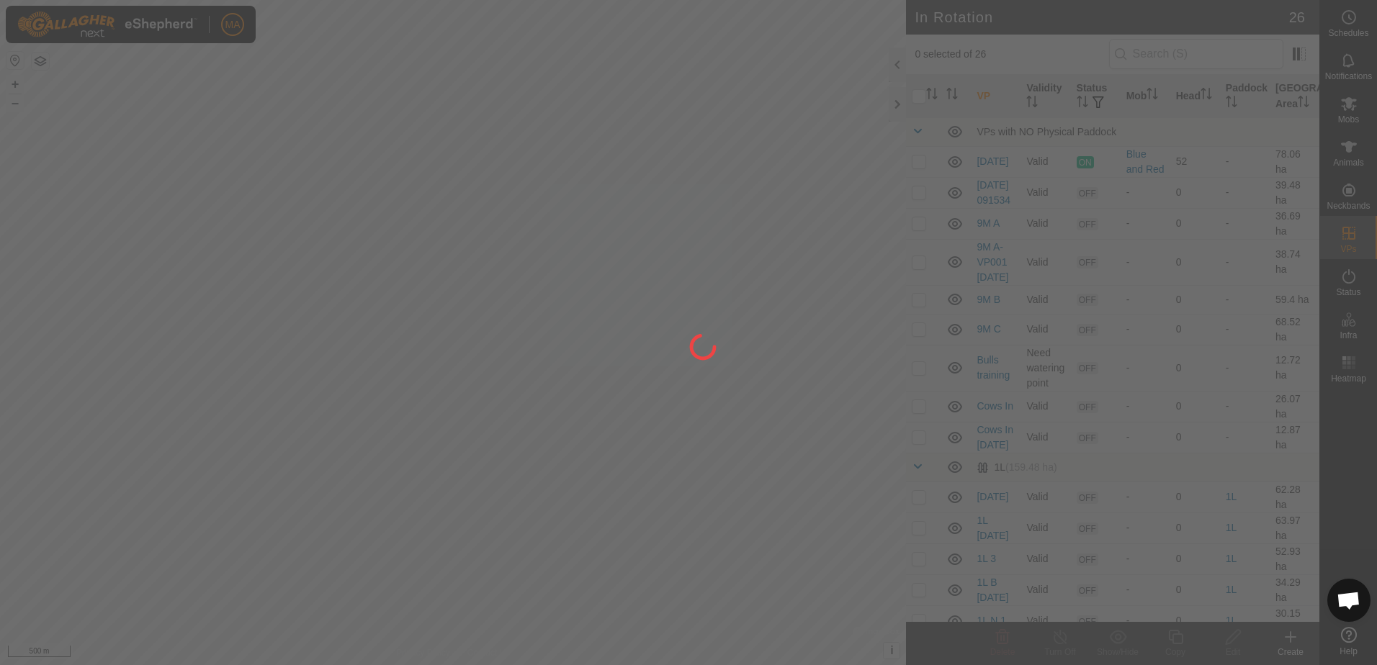
click at [495, 329] on div "MA Schedules Notifications Mobs Animals Neckbands VPs Status Infra Heatmap Help…" at bounding box center [688, 332] width 1377 height 665
